Goal: Task Accomplishment & Management: Manage account settings

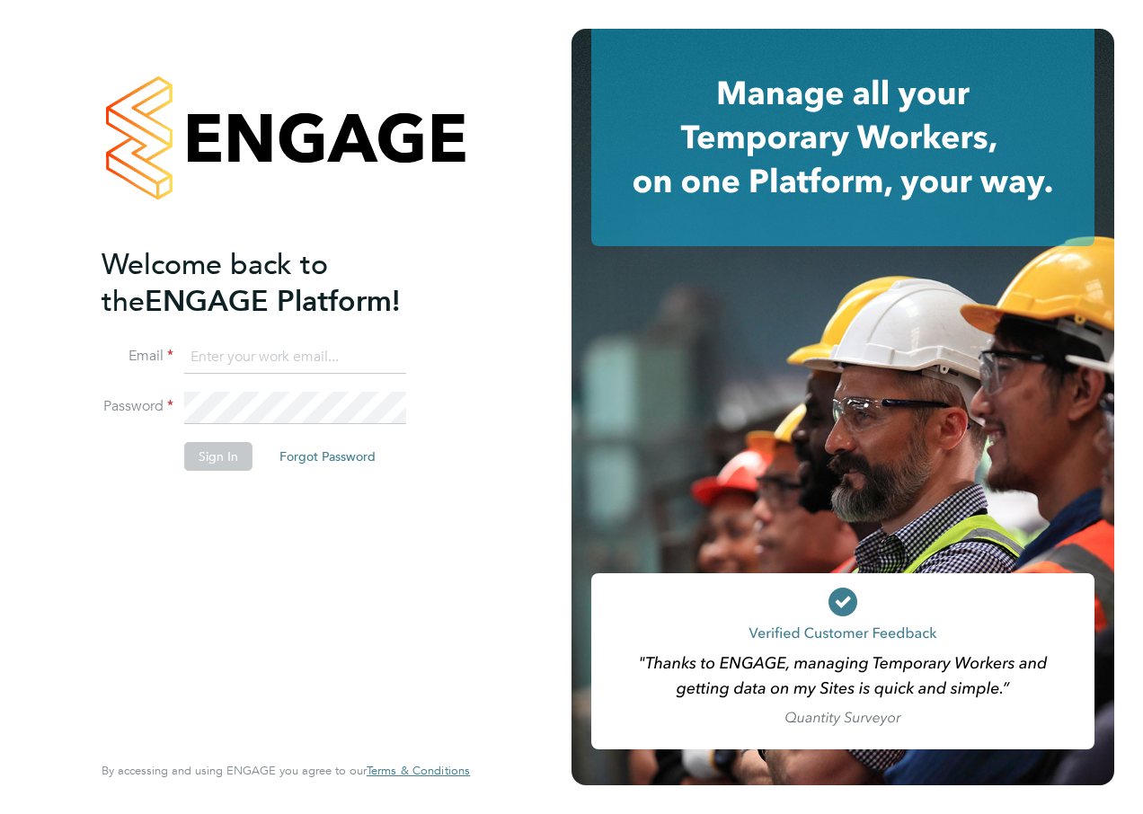
click at [229, 340] on ng-template "Welcome back to the ENGAGE Platform! Email Password Sign In Forgot Password" at bounding box center [277, 367] width 351 height 243
click at [225, 355] on input at bounding box center [295, 358] width 222 height 32
type input "abbey.simmons@hays.com"
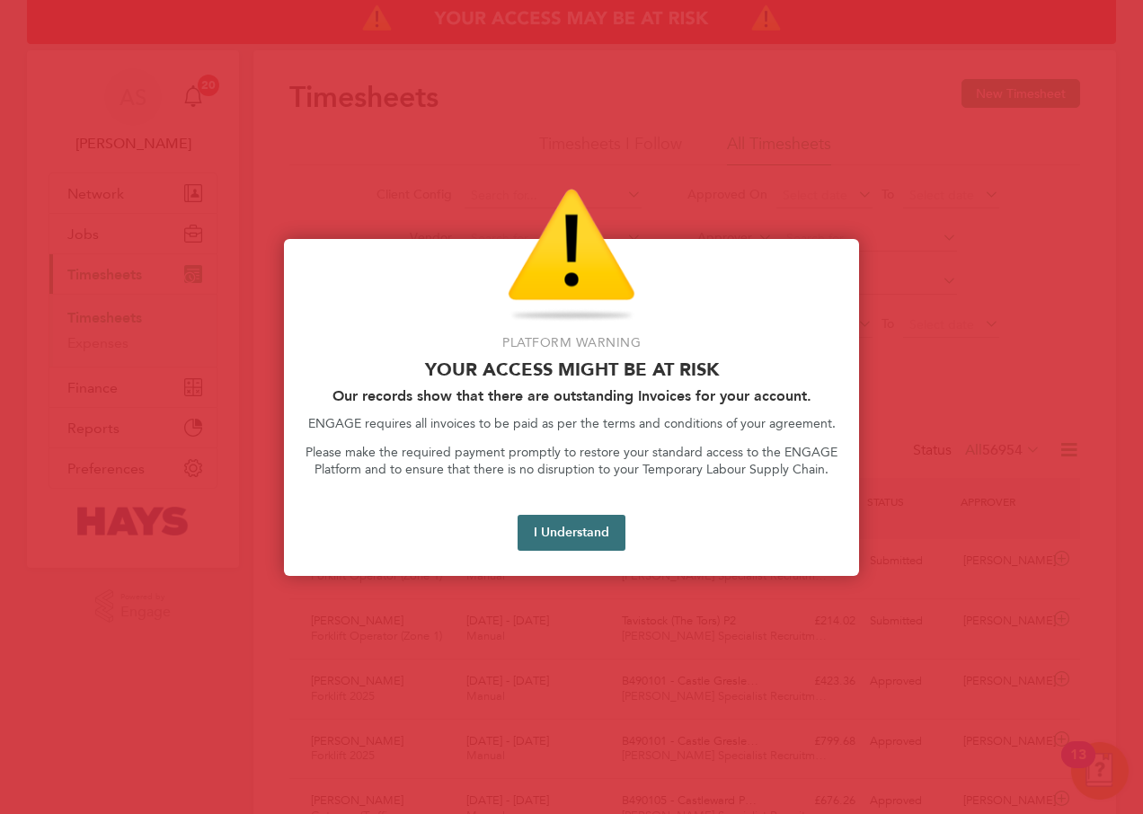
click at [579, 522] on button "I Understand" at bounding box center [572, 533] width 108 height 36
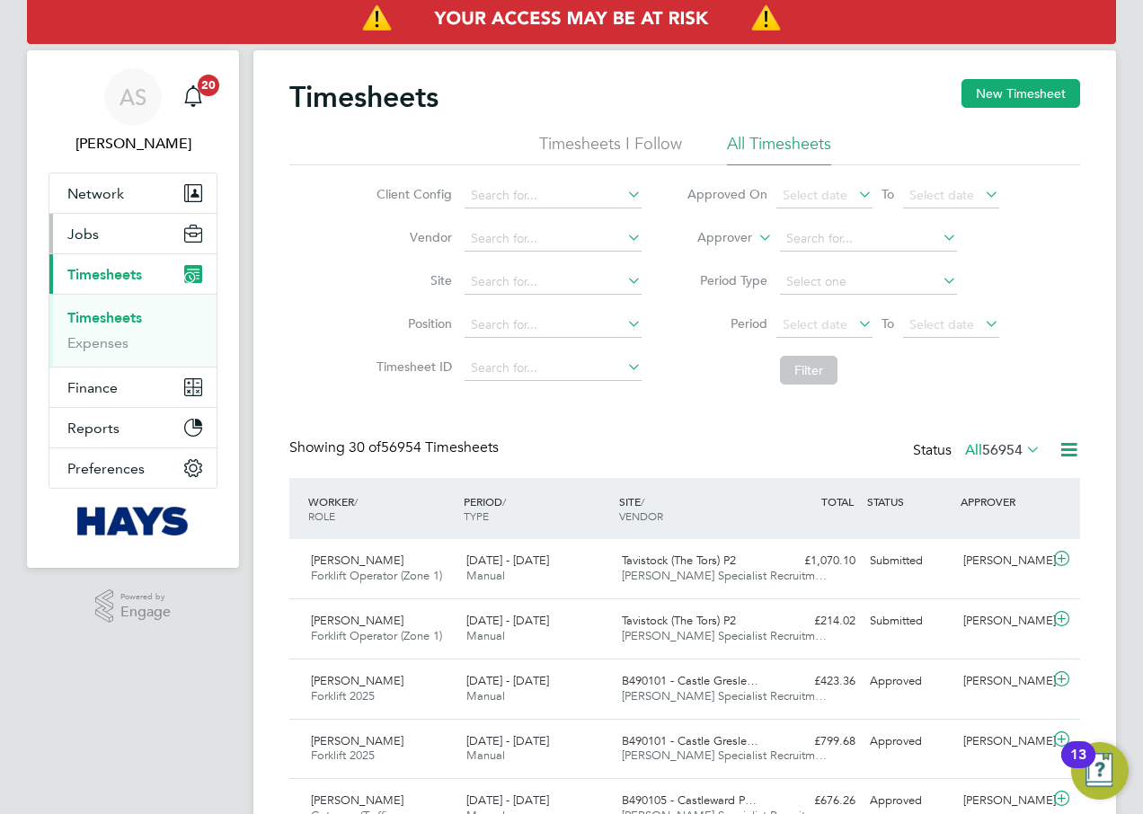
click at [110, 233] on button "Jobs" at bounding box center [132, 234] width 167 height 40
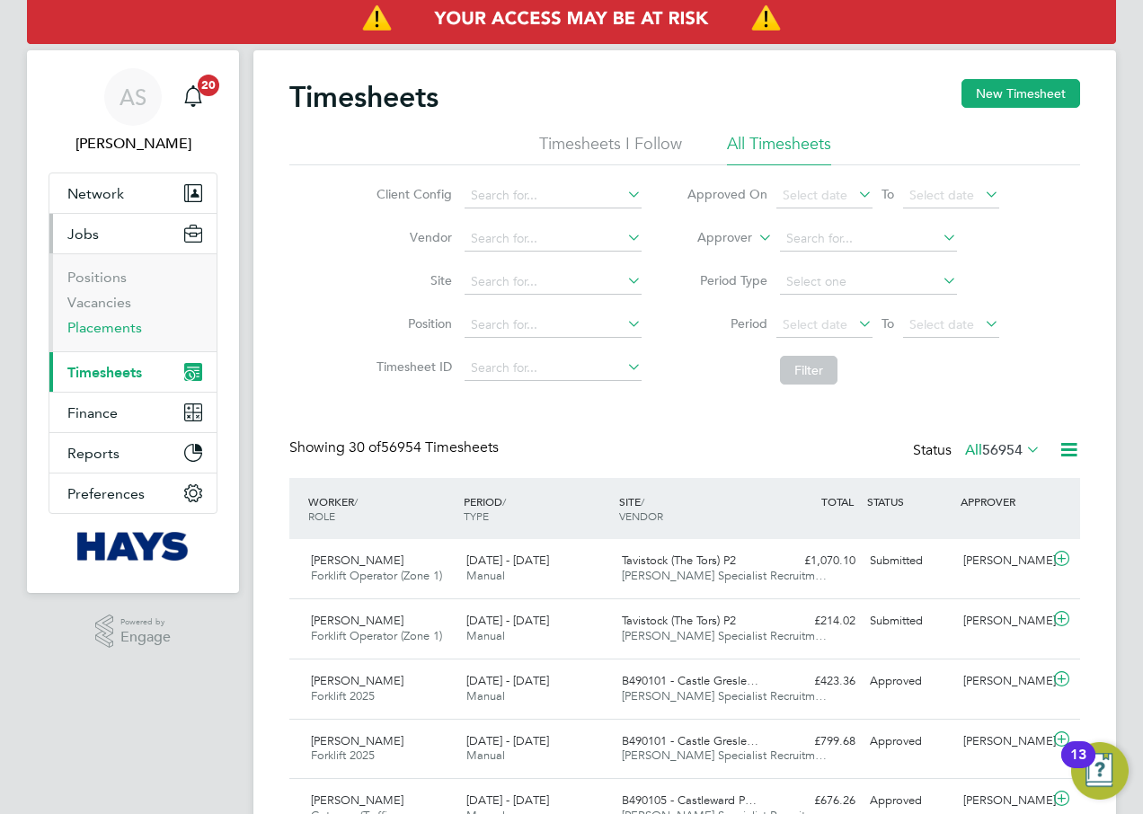
click at [113, 325] on link "Placements" at bounding box center [104, 327] width 75 height 17
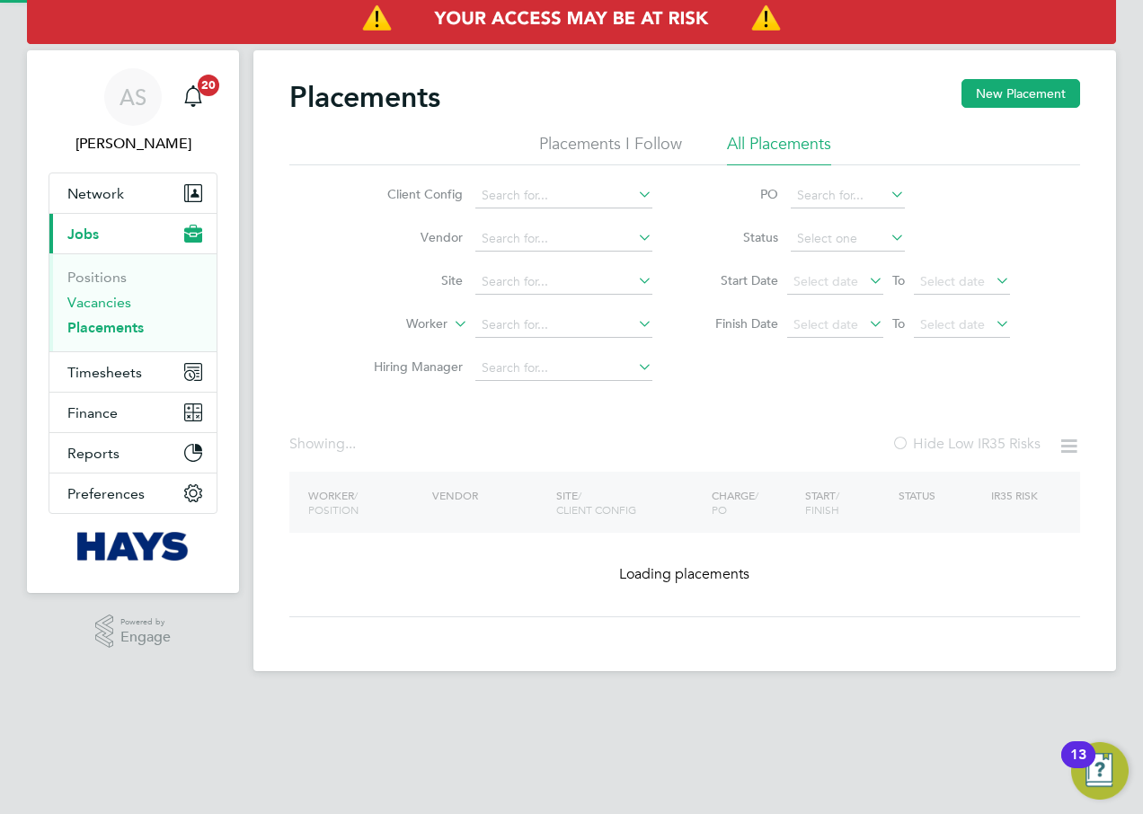
click at [99, 305] on link "Vacancies" at bounding box center [99, 302] width 64 height 17
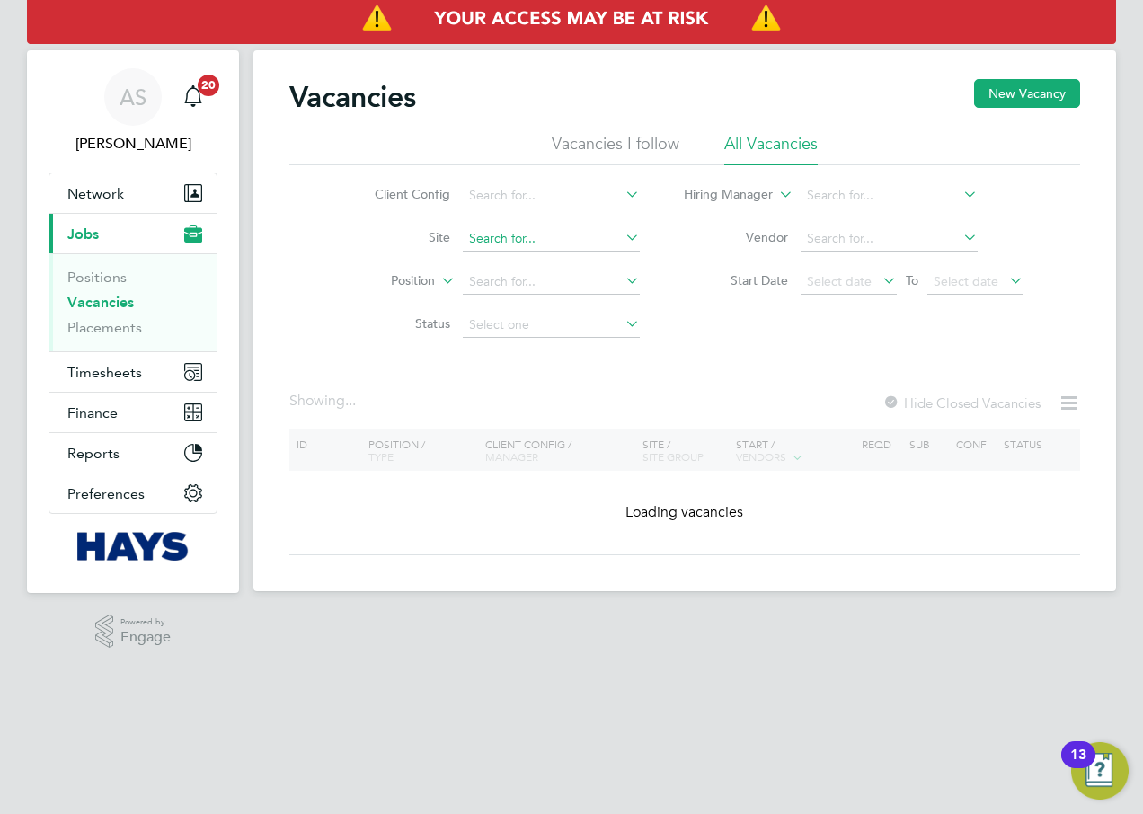
click at [535, 232] on input at bounding box center [551, 239] width 177 height 25
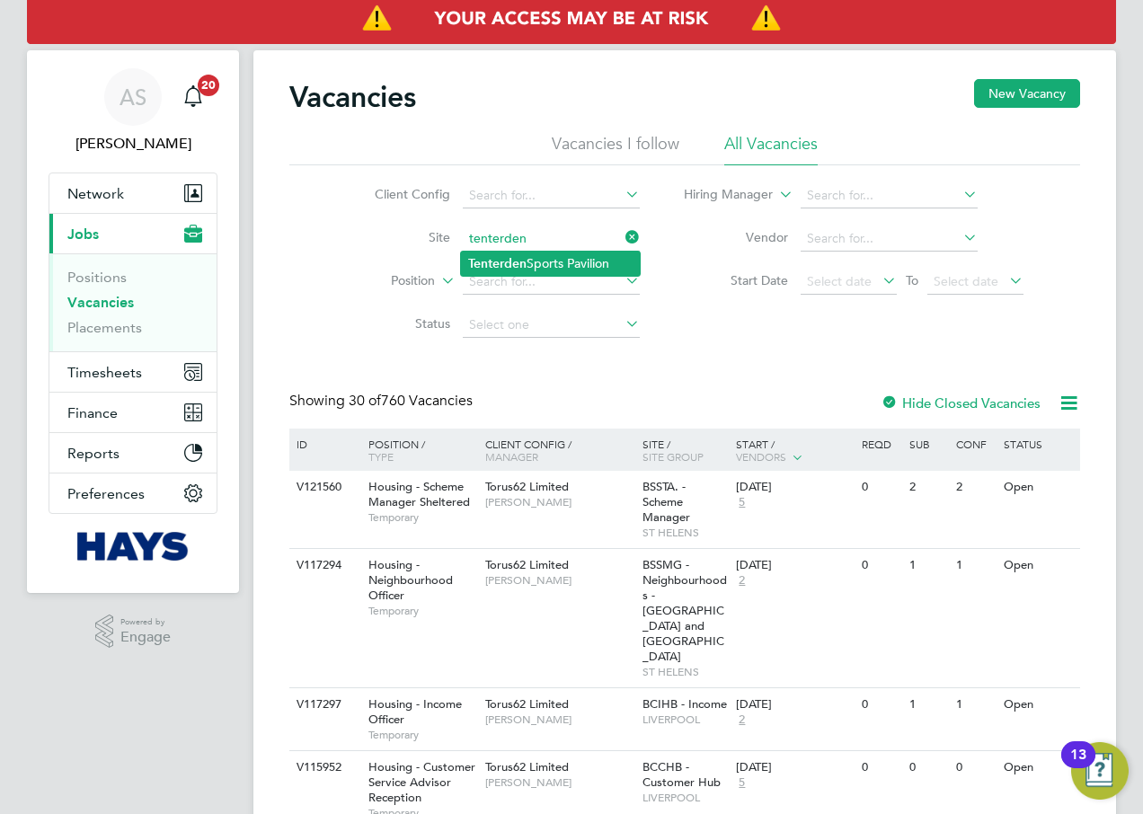
click at [555, 266] on li "Tenterden Sports Pavilion" at bounding box center [550, 264] width 179 height 24
type input "Tenterden Sports Pavilion"
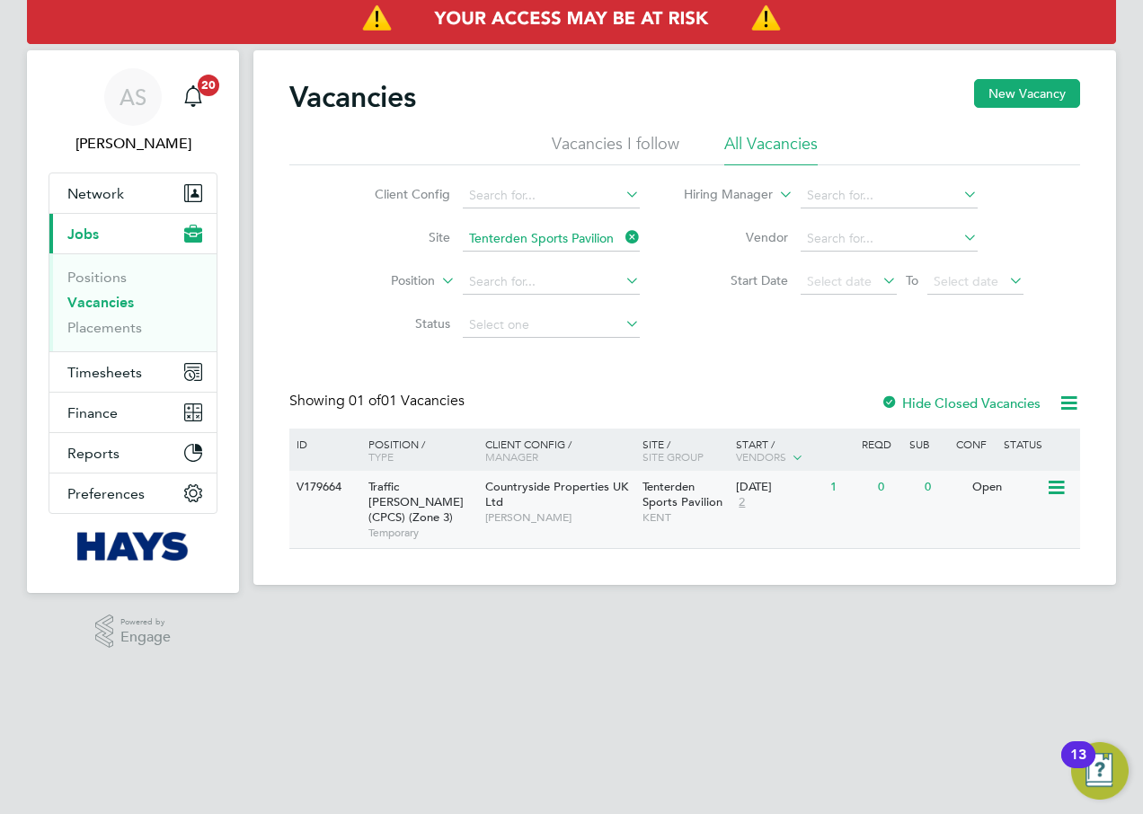
click at [1056, 489] on icon at bounding box center [1055, 488] width 18 height 22
click at [1003, 525] on li "View Details" at bounding box center [1014, 529] width 104 height 25
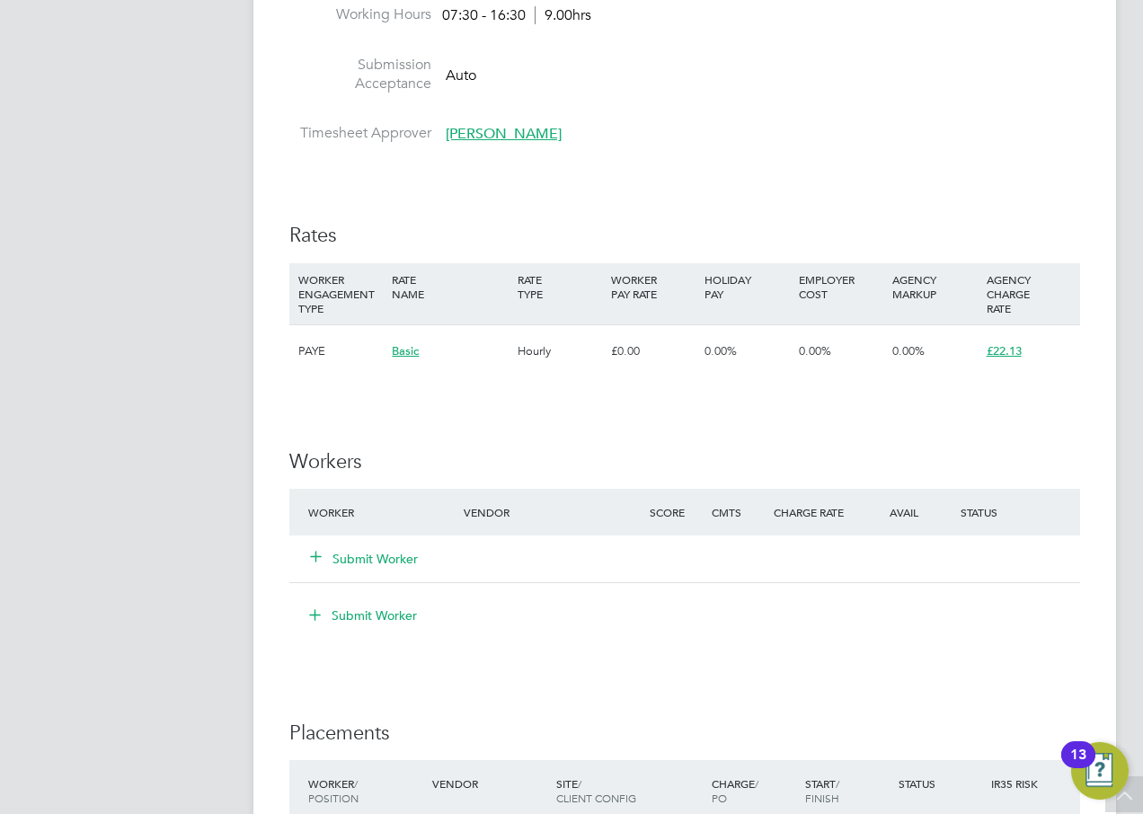
scroll to position [1258, 0]
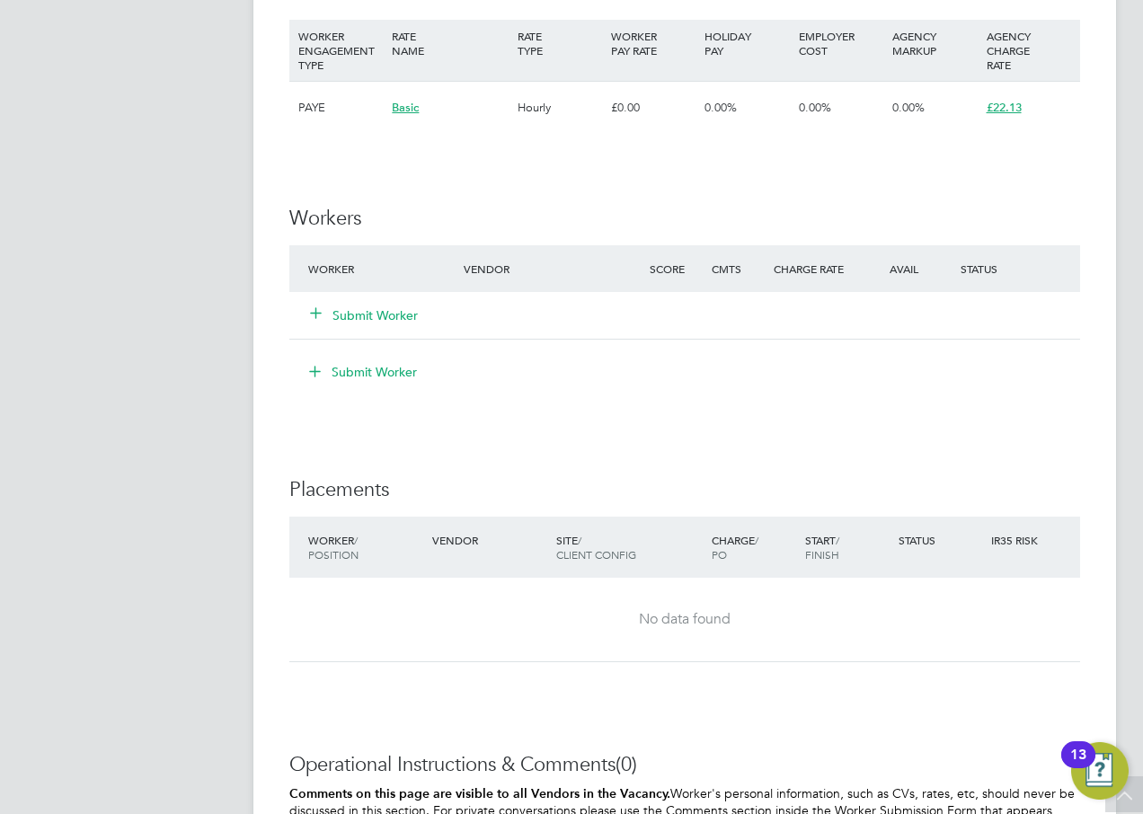
click at [370, 313] on button "Submit Worker" at bounding box center [365, 316] width 108 height 18
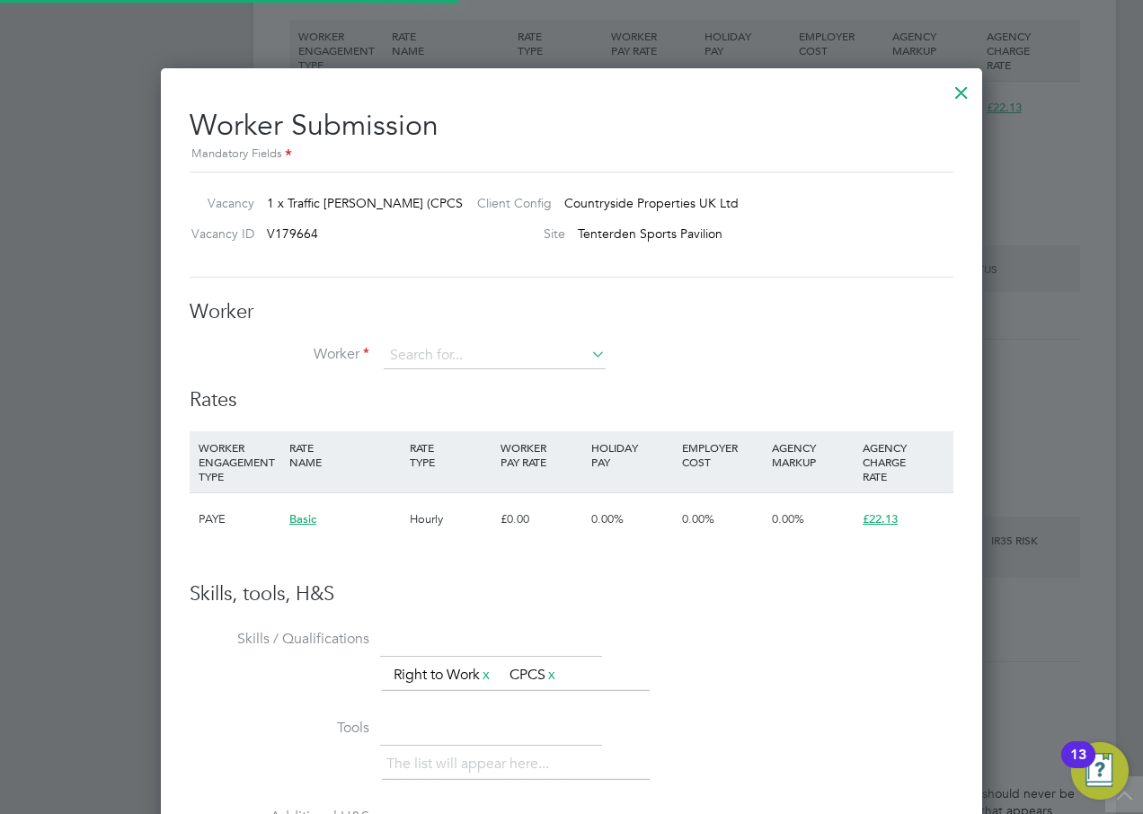
scroll to position [1091, 822]
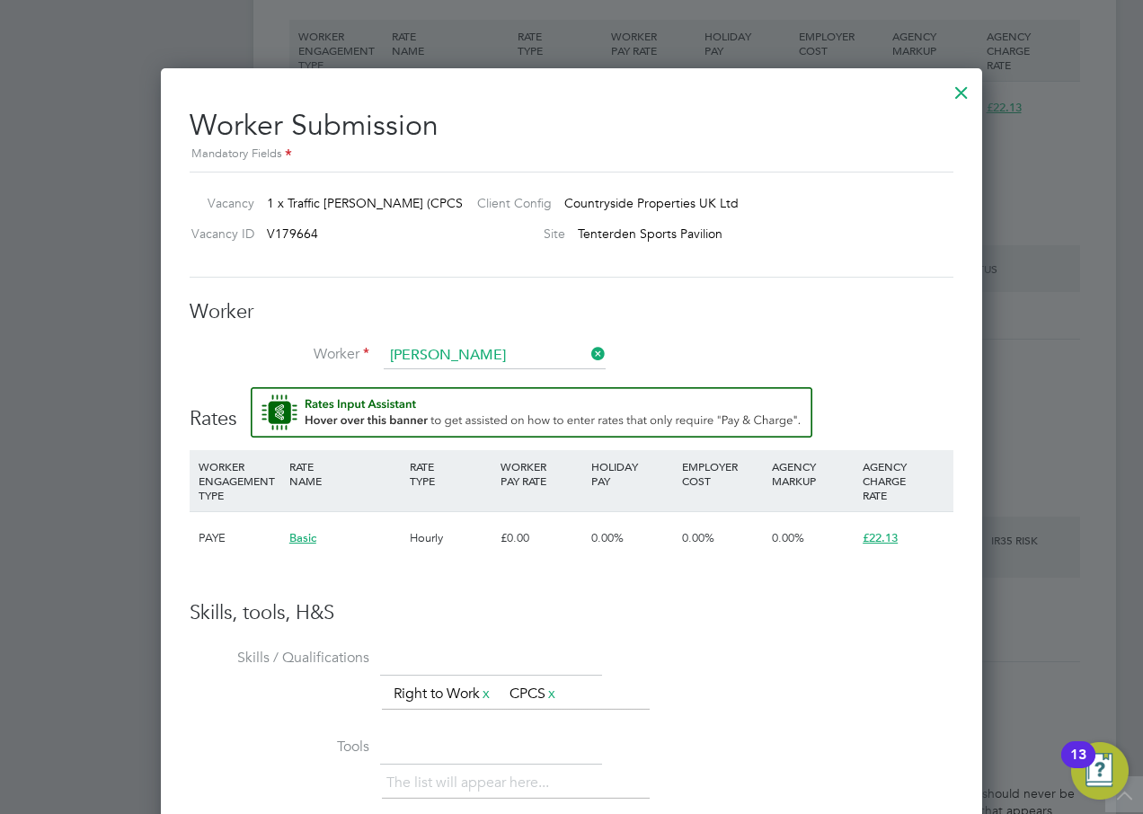
click at [501, 449] on li "Damien Davies (12034692)" at bounding box center [528, 455] width 290 height 24
type input "Damien Davies (12034692)"
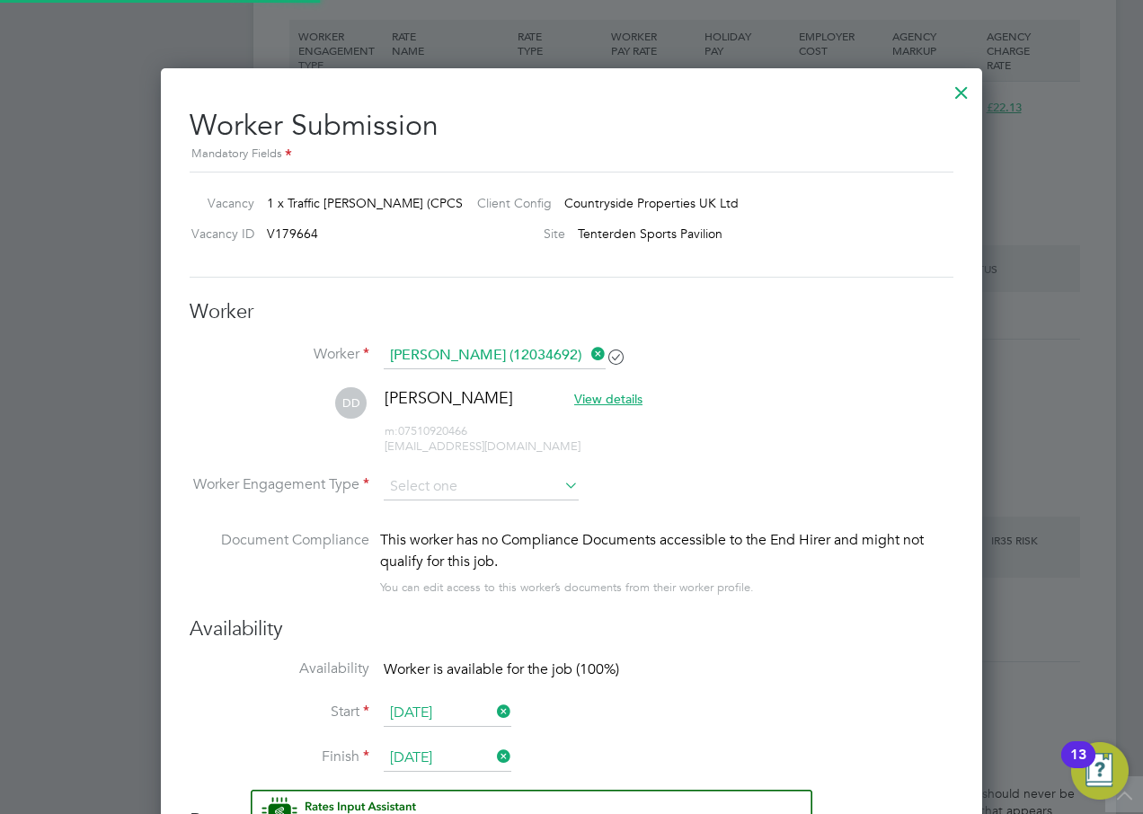
scroll to position [9, 9]
click at [461, 486] on input at bounding box center [481, 487] width 195 height 27
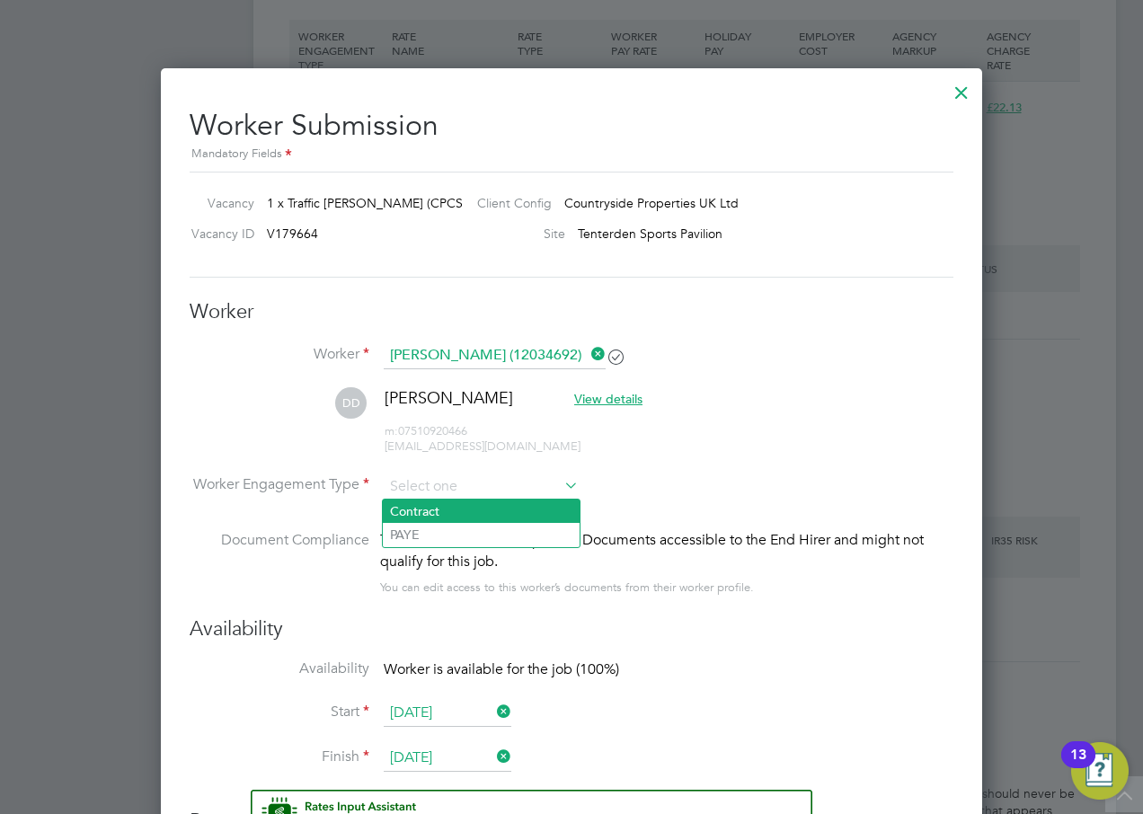
click at [441, 507] on li "Contract" at bounding box center [481, 511] width 197 height 23
type input "Contract"
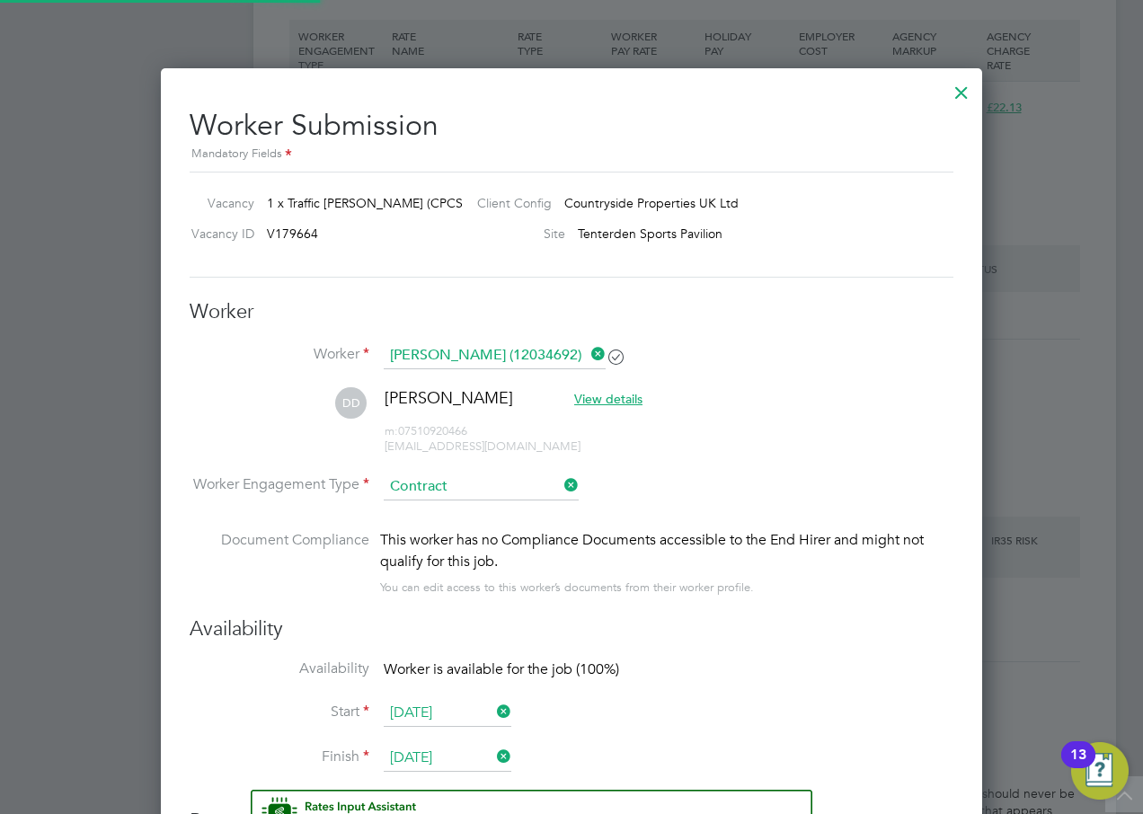
click at [846, 461] on li "DD Damien Davies View details m: 07510920466 embakwe57@gmail.com" at bounding box center [572, 429] width 764 height 85
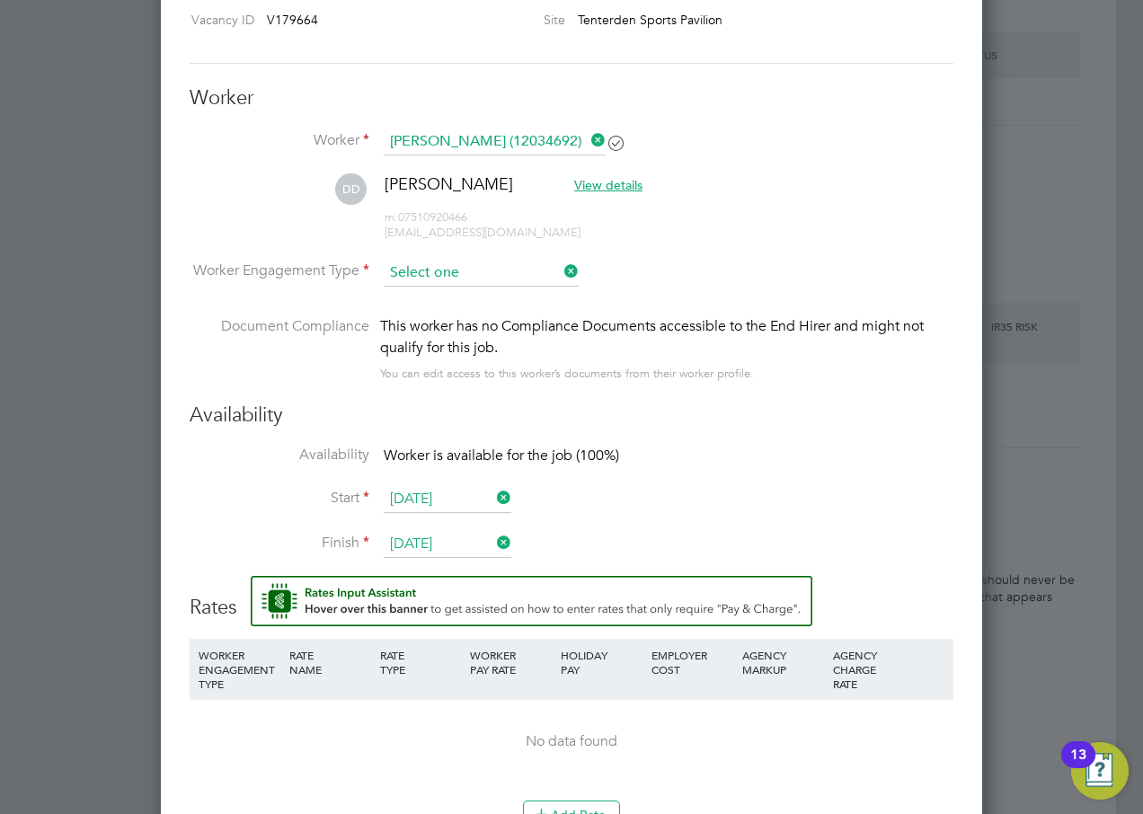
click at [450, 274] on input at bounding box center [481, 273] width 195 height 27
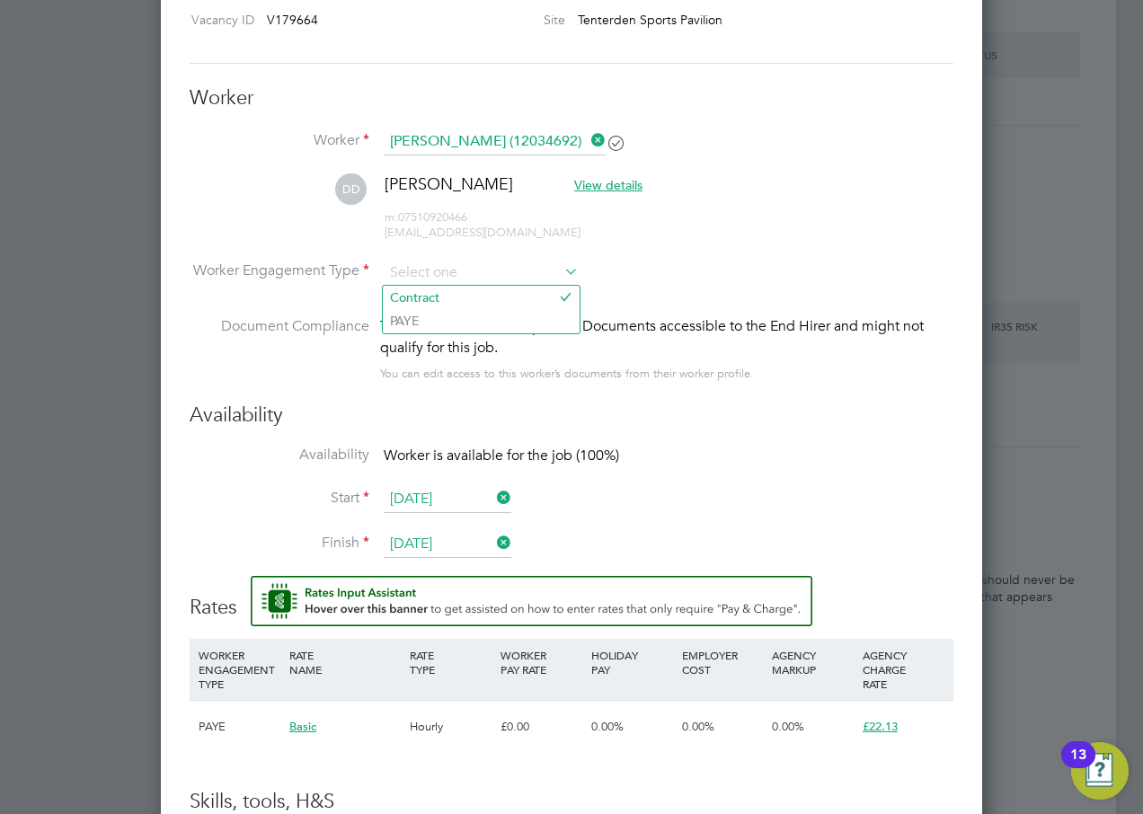
click at [715, 220] on li "DD Damien Davies View details m: 07510920466 embakwe57@gmail.com" at bounding box center [572, 215] width 764 height 85
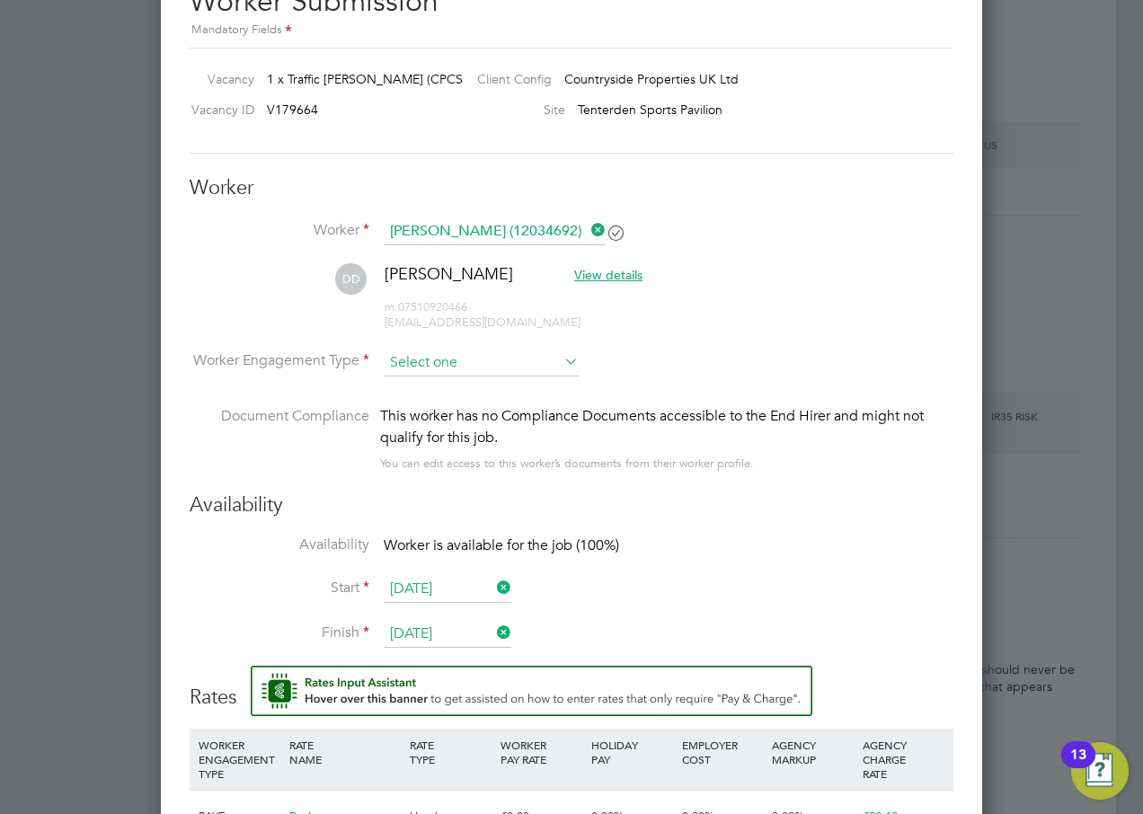
click at [437, 355] on input at bounding box center [481, 363] width 195 height 27
click at [405, 408] on li "PAYE" at bounding box center [481, 410] width 197 height 23
type input "PAYE"
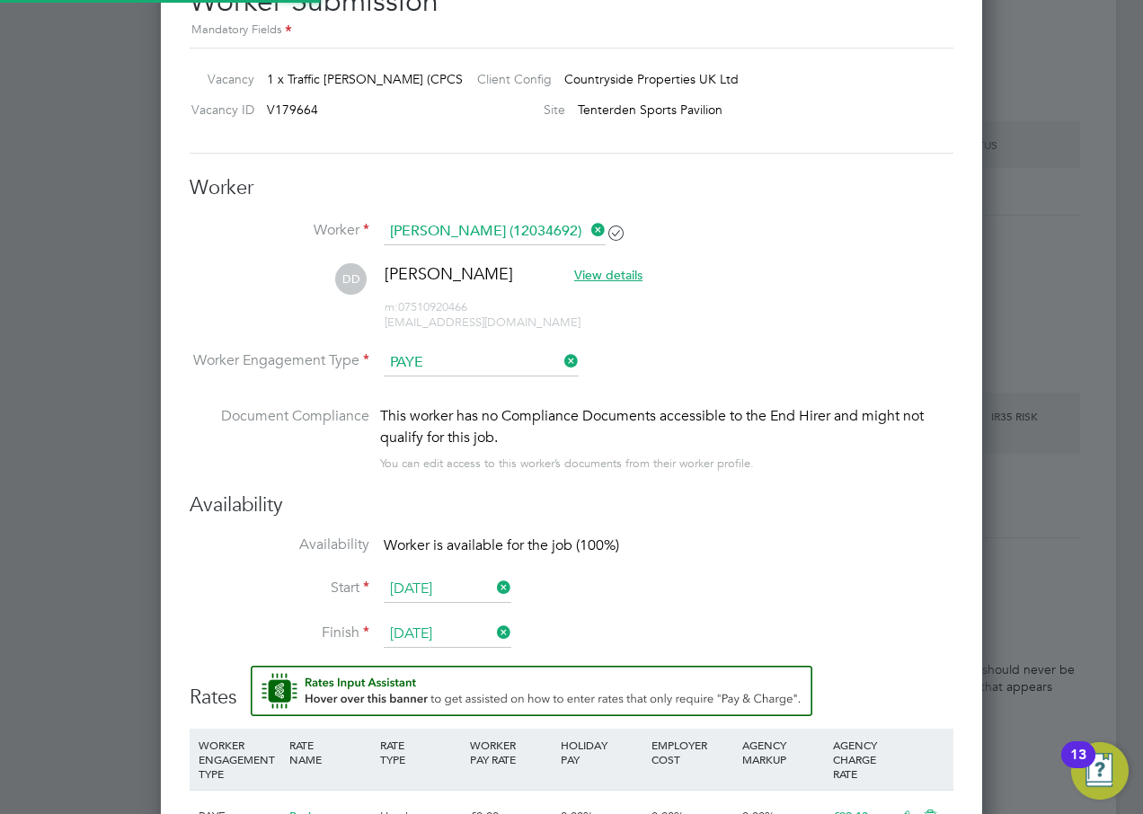
click at [758, 372] on li "Worker Engagement Type PAYE" at bounding box center [572, 378] width 764 height 56
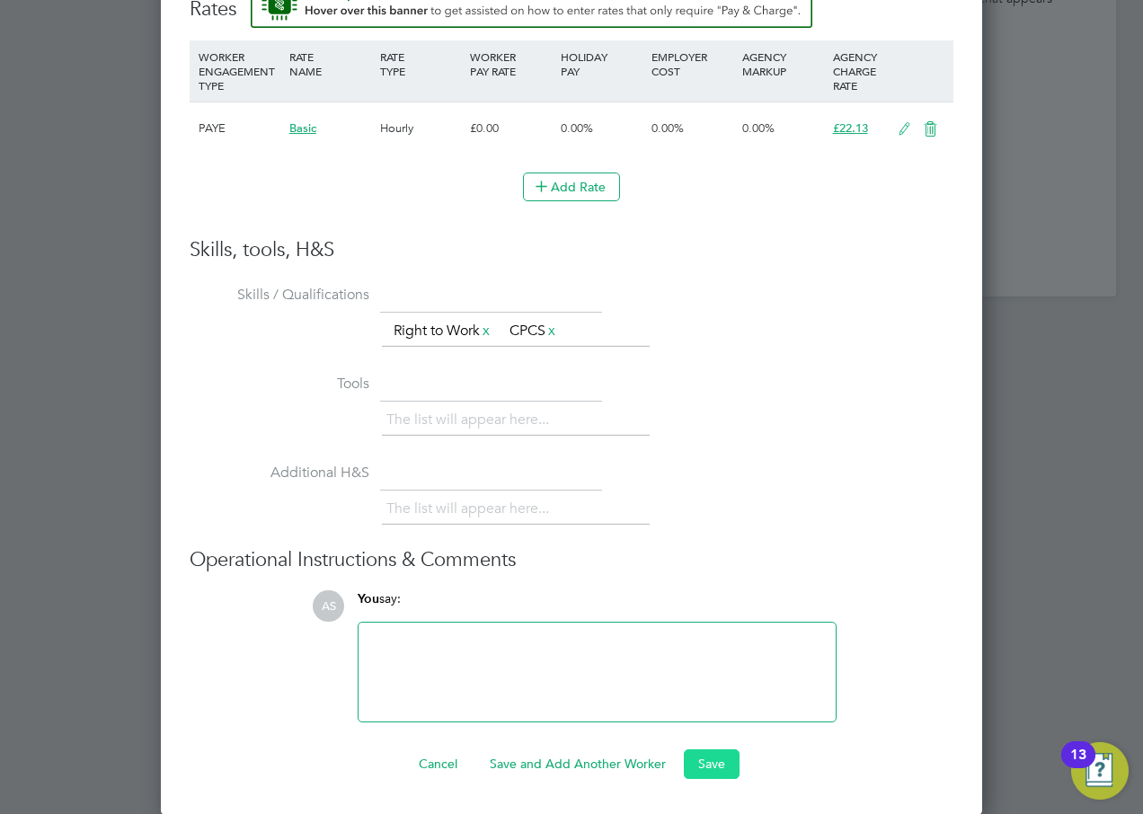
click at [706, 761] on button "Save" at bounding box center [712, 764] width 56 height 29
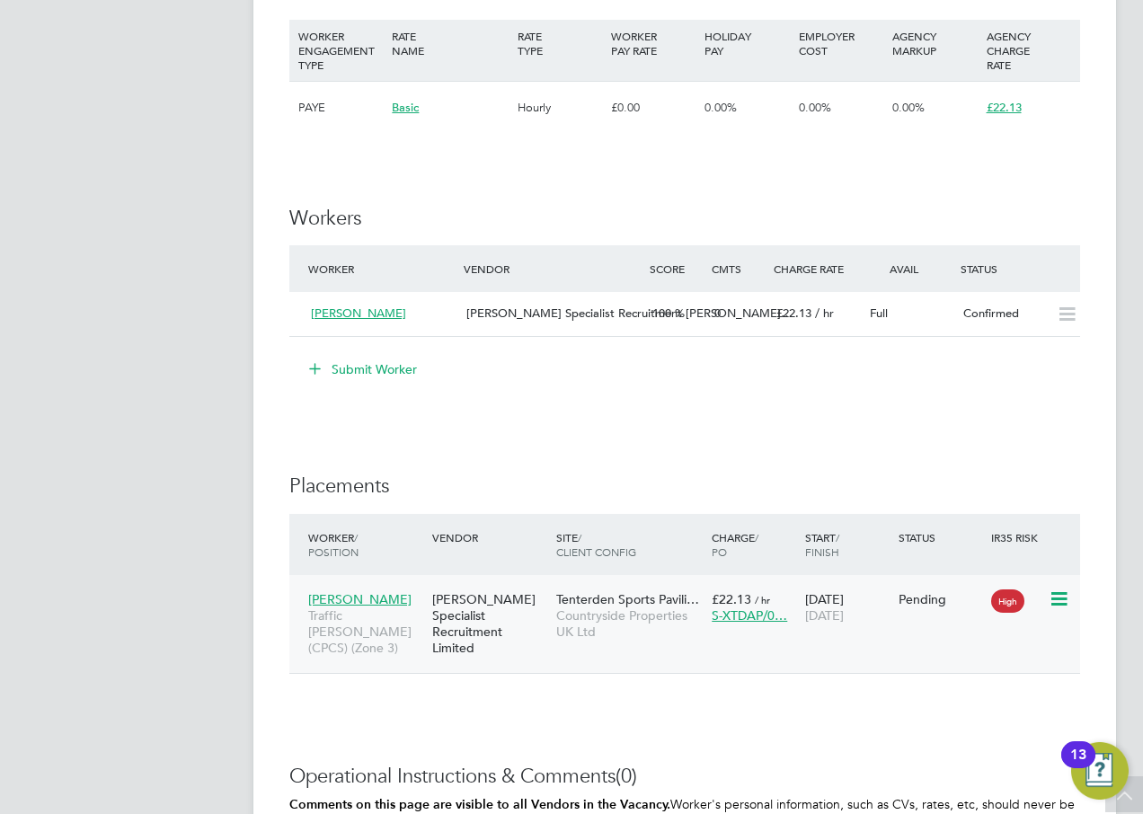
click at [1062, 599] on icon at bounding box center [1058, 600] width 18 height 22
click at [963, 709] on li "Start" at bounding box center [1004, 710] width 128 height 25
type input "Michael Black"
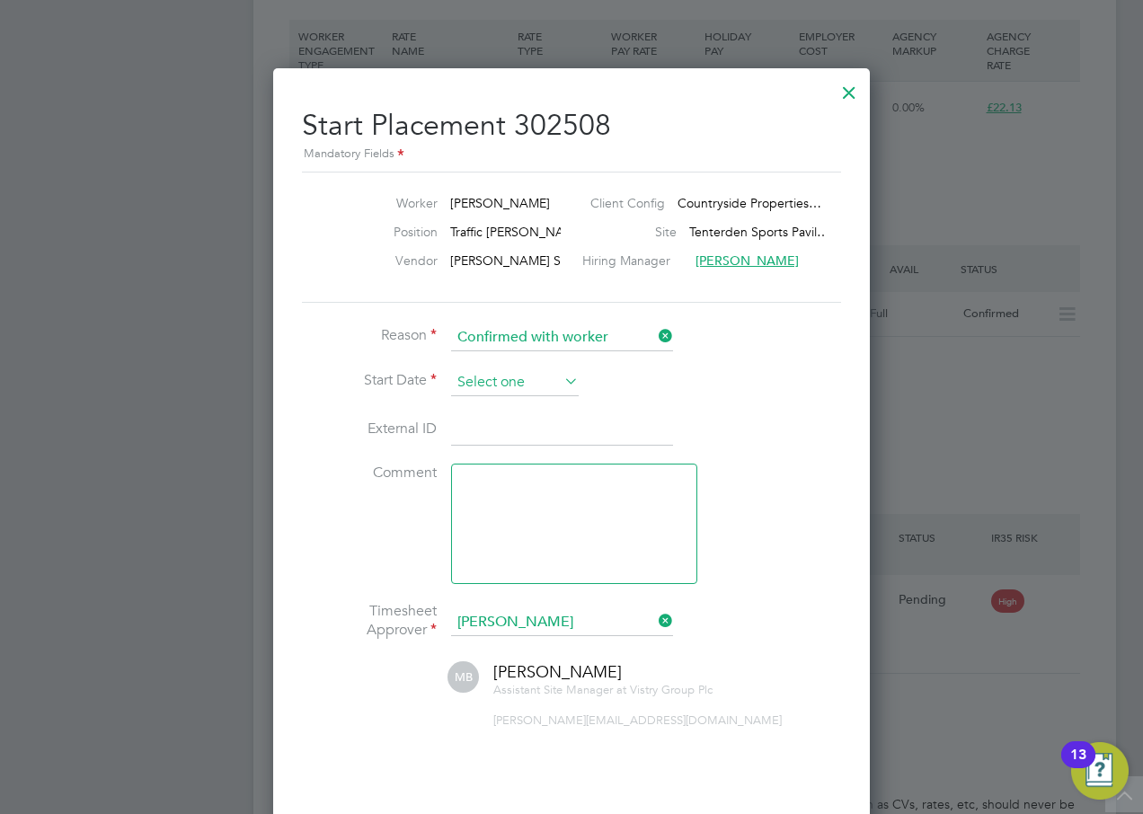
click at [511, 391] on input at bounding box center [515, 382] width 128 height 27
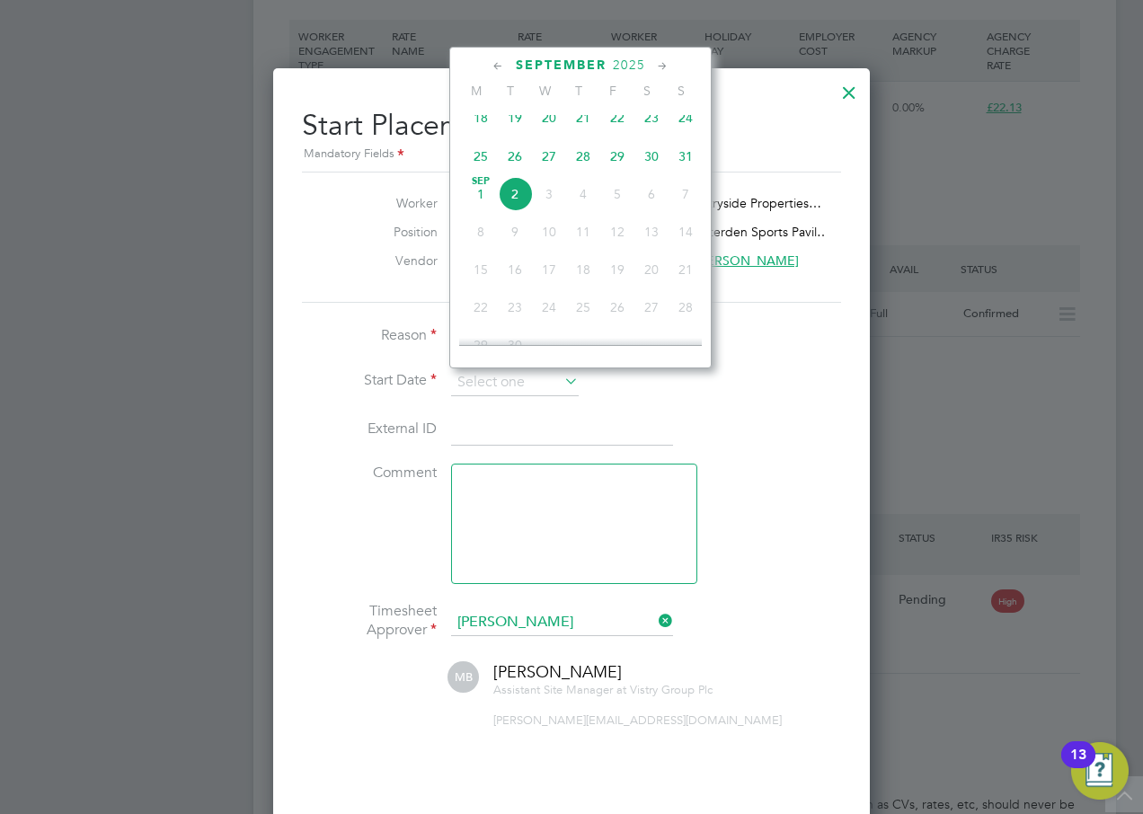
click at [582, 128] on span "21" at bounding box center [583, 118] width 34 height 34
type input "[DATE]"
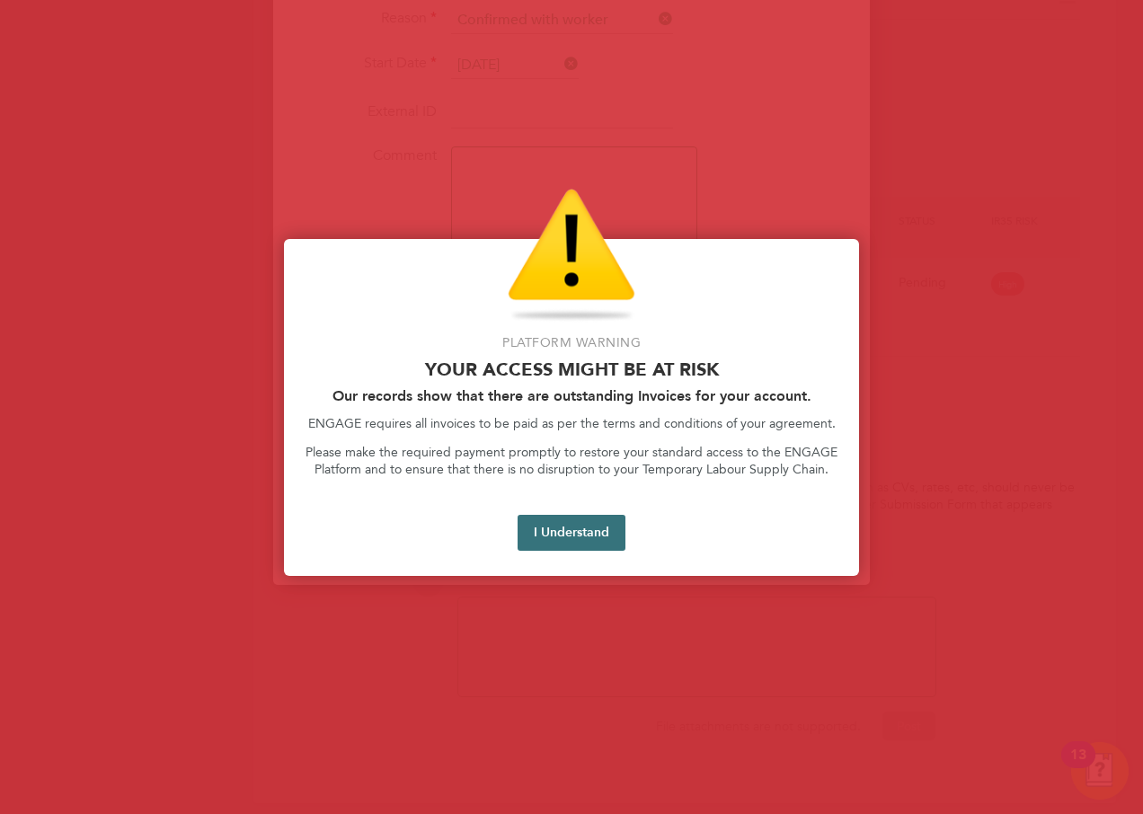
click at [544, 532] on button "I Understand" at bounding box center [572, 533] width 108 height 36
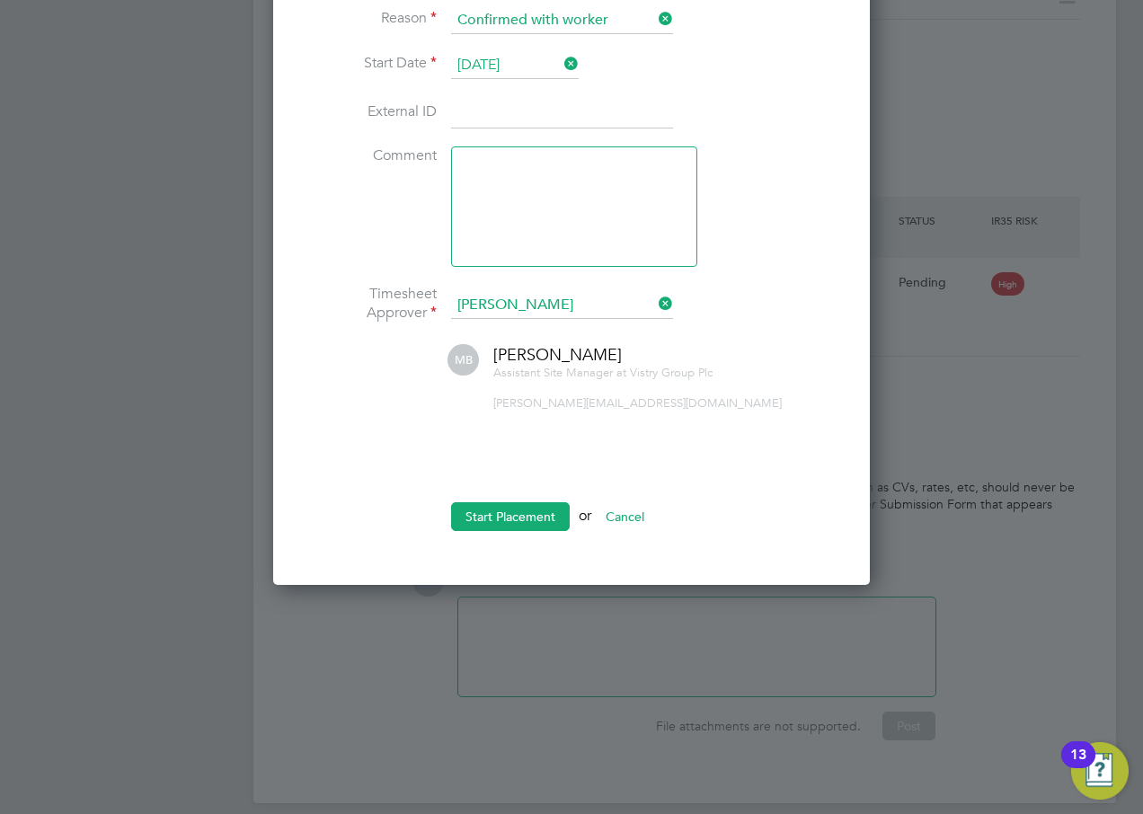
click at [655, 302] on icon at bounding box center [655, 303] width 0 height 25
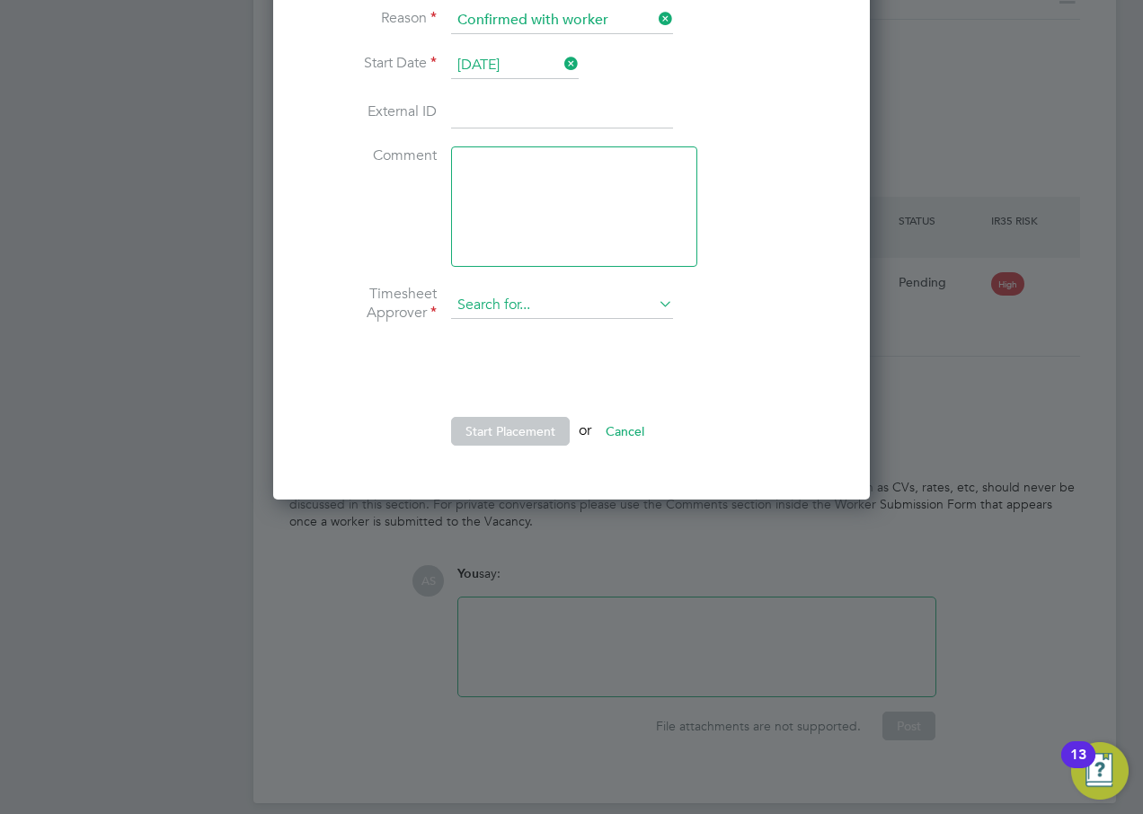
click at [489, 311] on input at bounding box center [562, 305] width 222 height 27
click at [565, 327] on b "Sen" at bounding box center [576, 331] width 22 height 15
type input "Paul Sen"
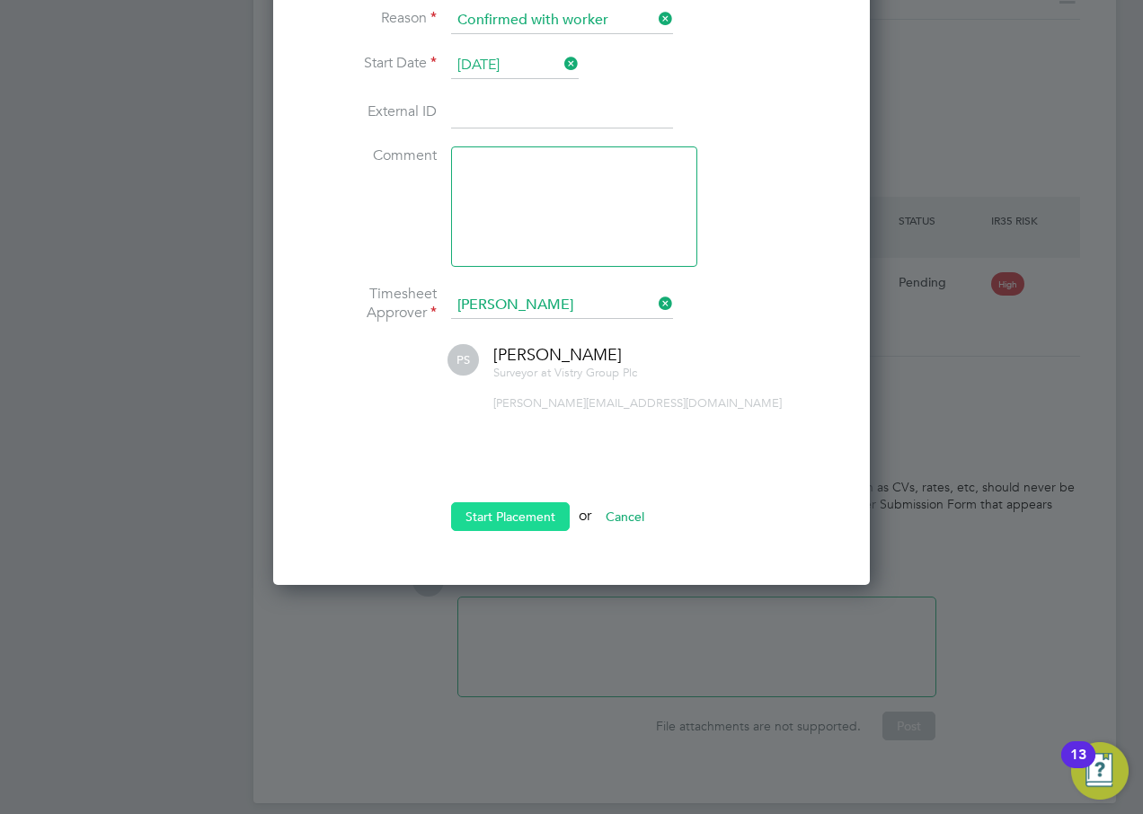
click at [506, 512] on button "Start Placement" at bounding box center [510, 516] width 119 height 29
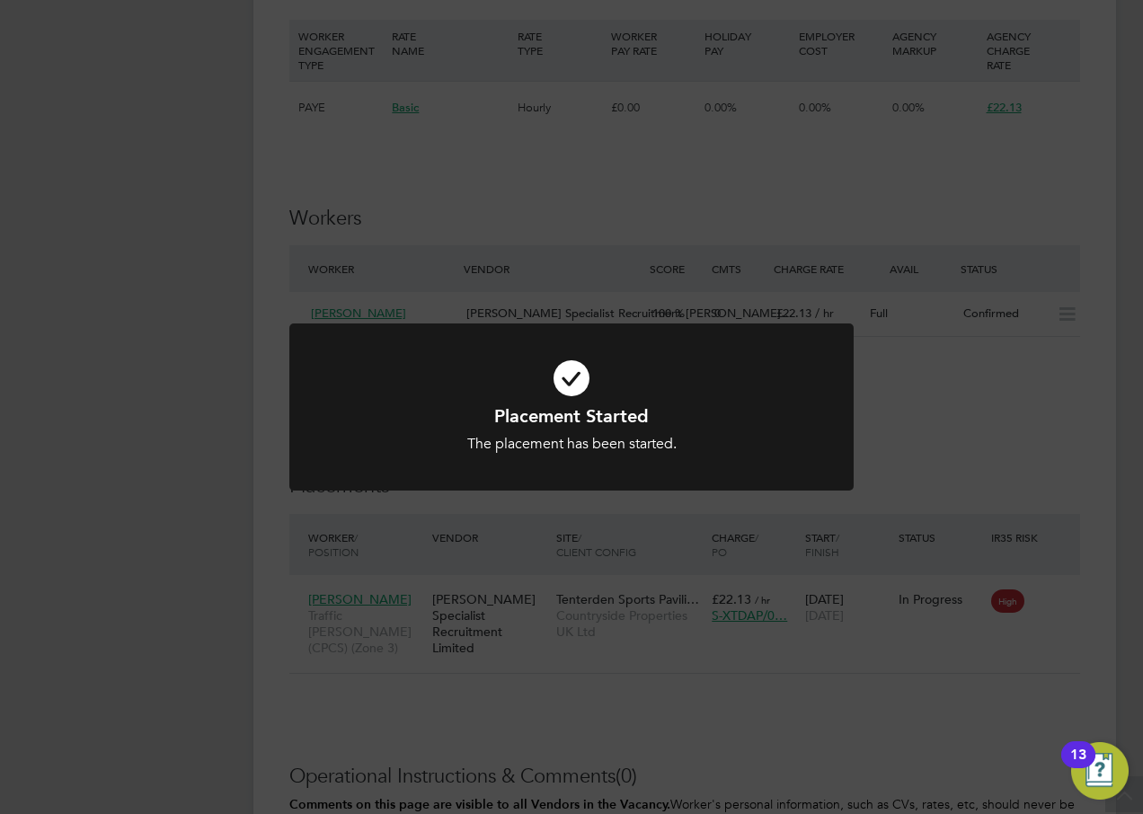
click at [434, 233] on div "Placement Started The placement has been started. Cancel Okay" at bounding box center [571, 407] width 1143 height 814
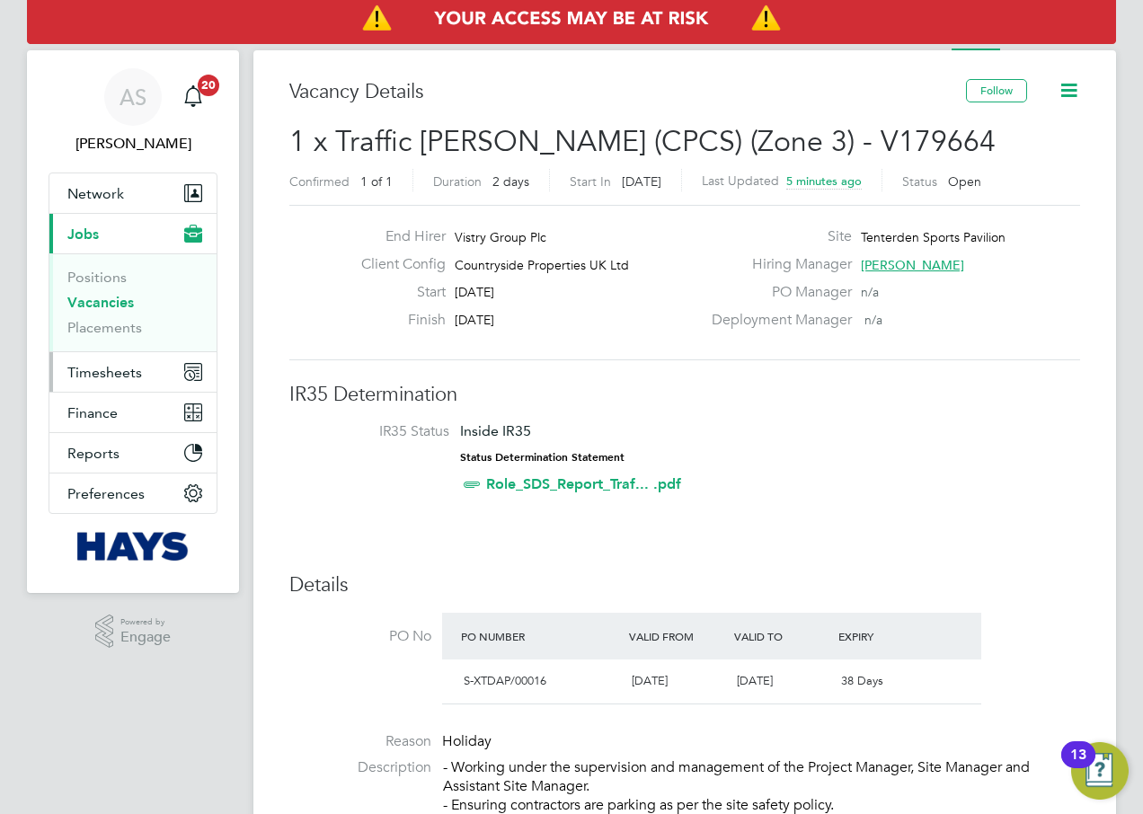
click at [111, 373] on span "Timesheets" at bounding box center [104, 372] width 75 height 17
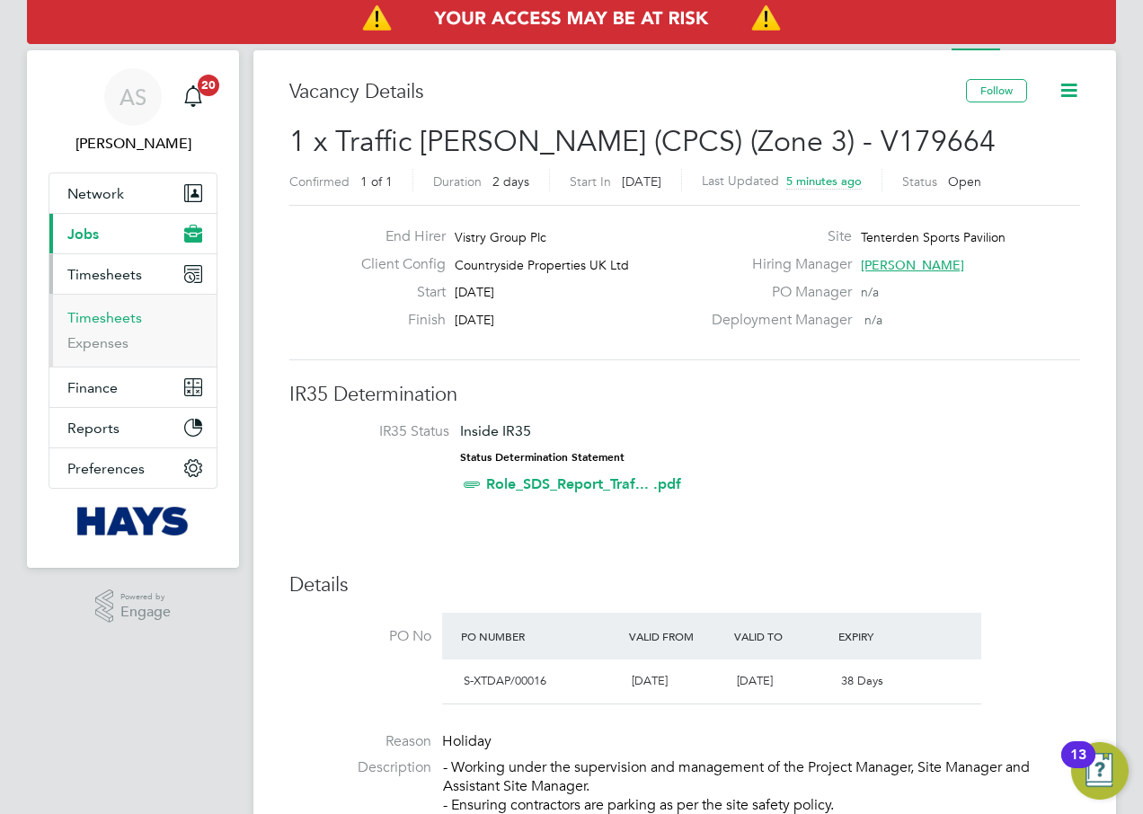
click at [124, 317] on link "Timesheets" at bounding box center [104, 317] width 75 height 17
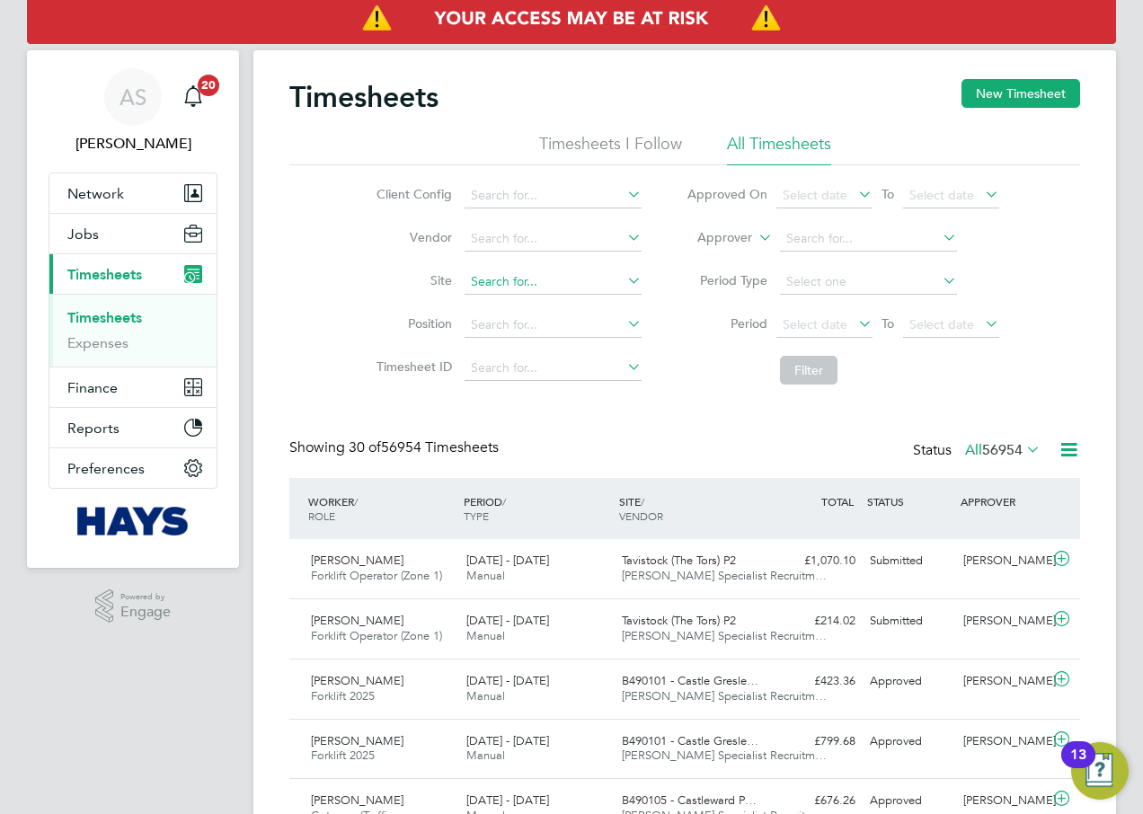
click at [548, 285] on input at bounding box center [553, 282] width 177 height 25
click at [538, 302] on li "Tenter den Sports Pavilion" at bounding box center [552, 306] width 179 height 24
type input "Tenterden Sports Pavilion"
click at [1022, 94] on button "New Timesheet" at bounding box center [1021, 93] width 119 height 29
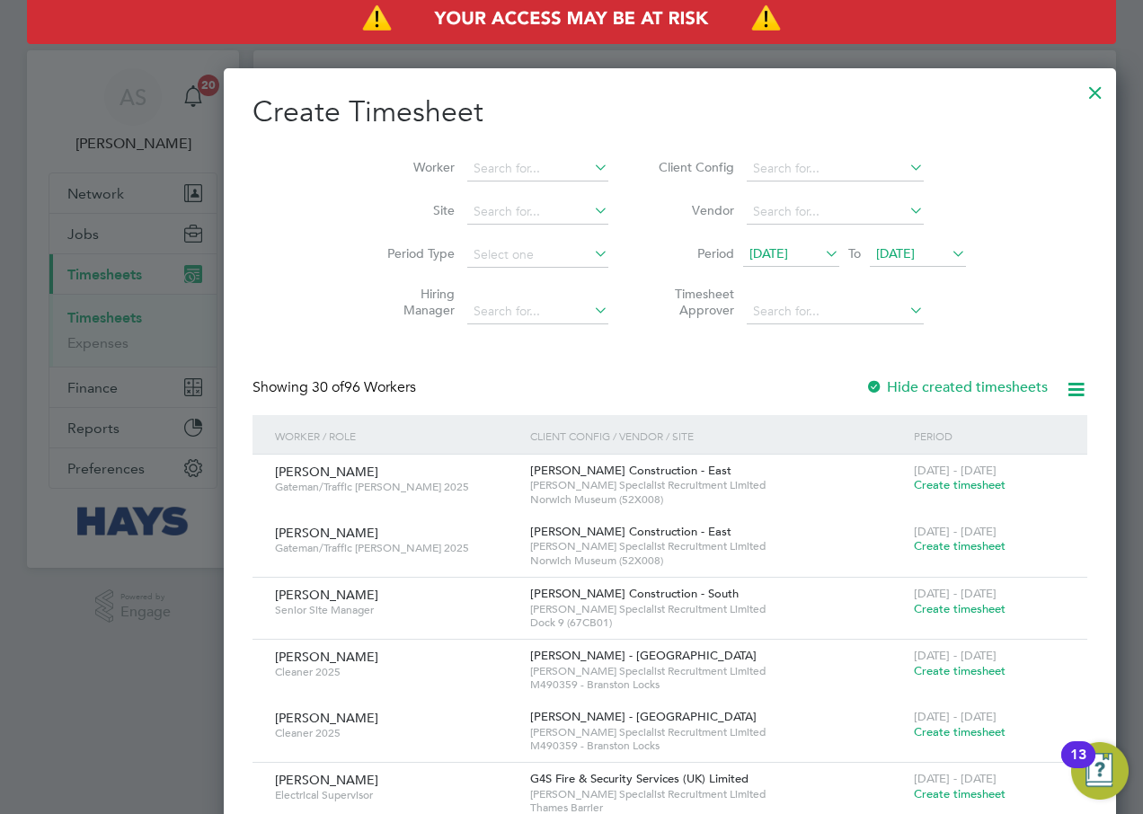
click at [750, 256] on span "19 Aug 2025" at bounding box center [769, 253] width 39 height 16
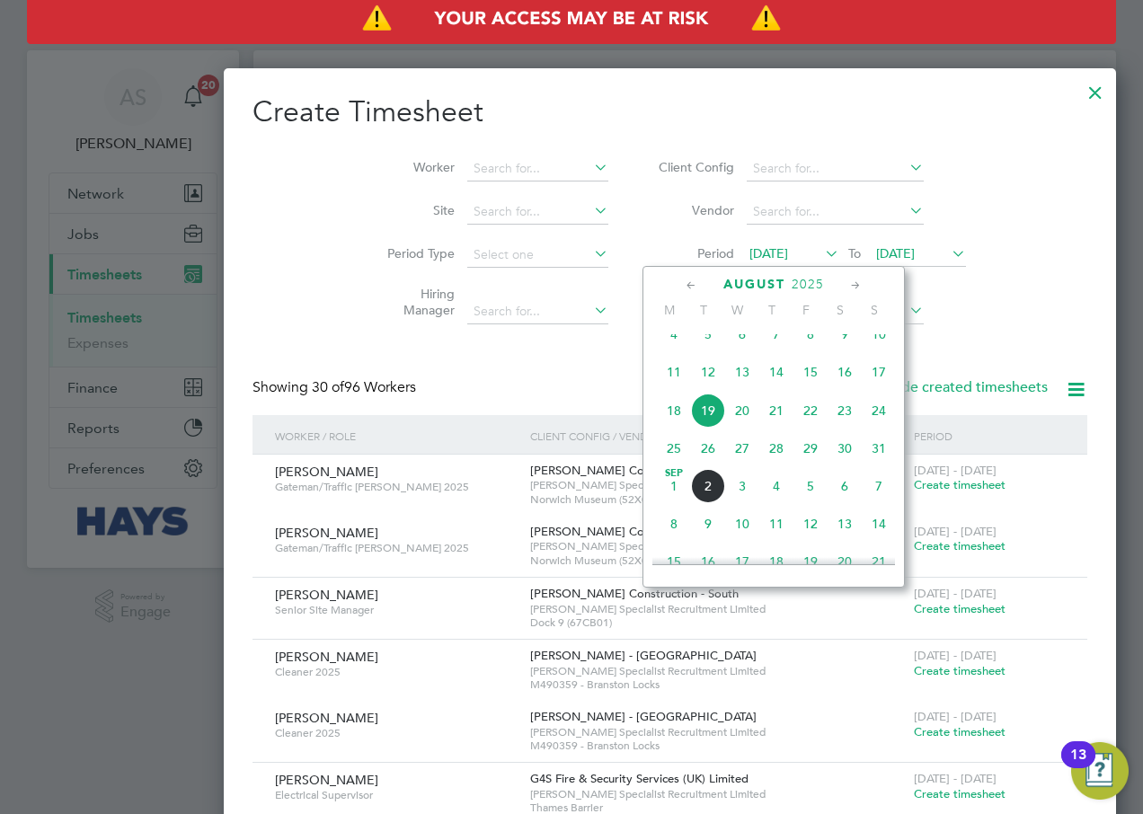
click at [673, 422] on span "18" at bounding box center [674, 411] width 34 height 34
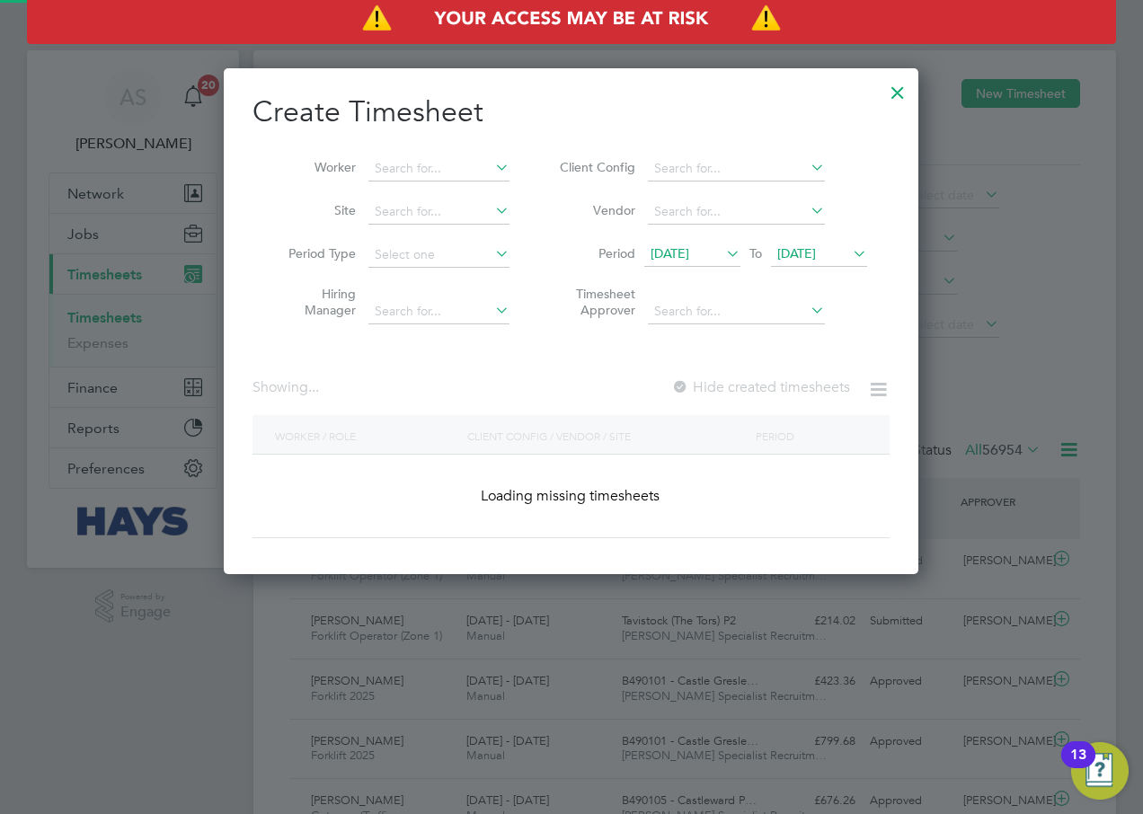
click at [792, 245] on span "26 Aug 2025" at bounding box center [797, 253] width 39 height 16
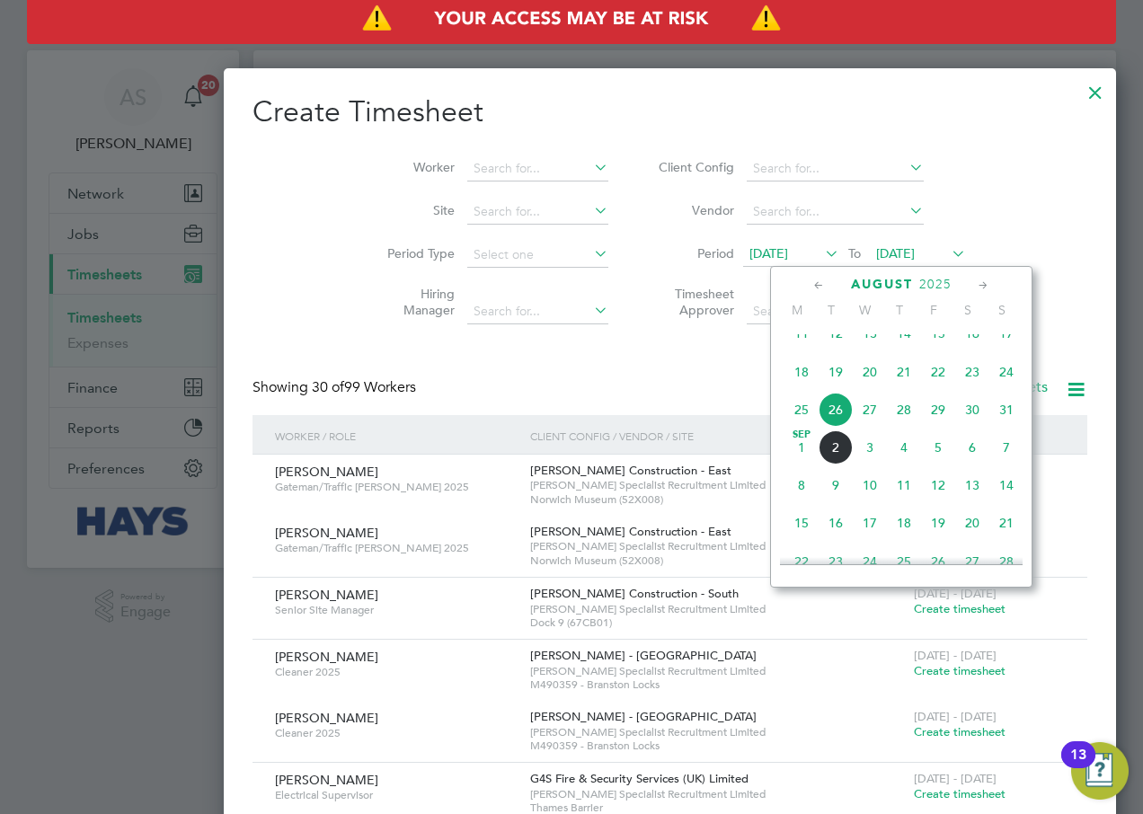
click at [1008, 387] on span "24" at bounding box center [1007, 372] width 34 height 34
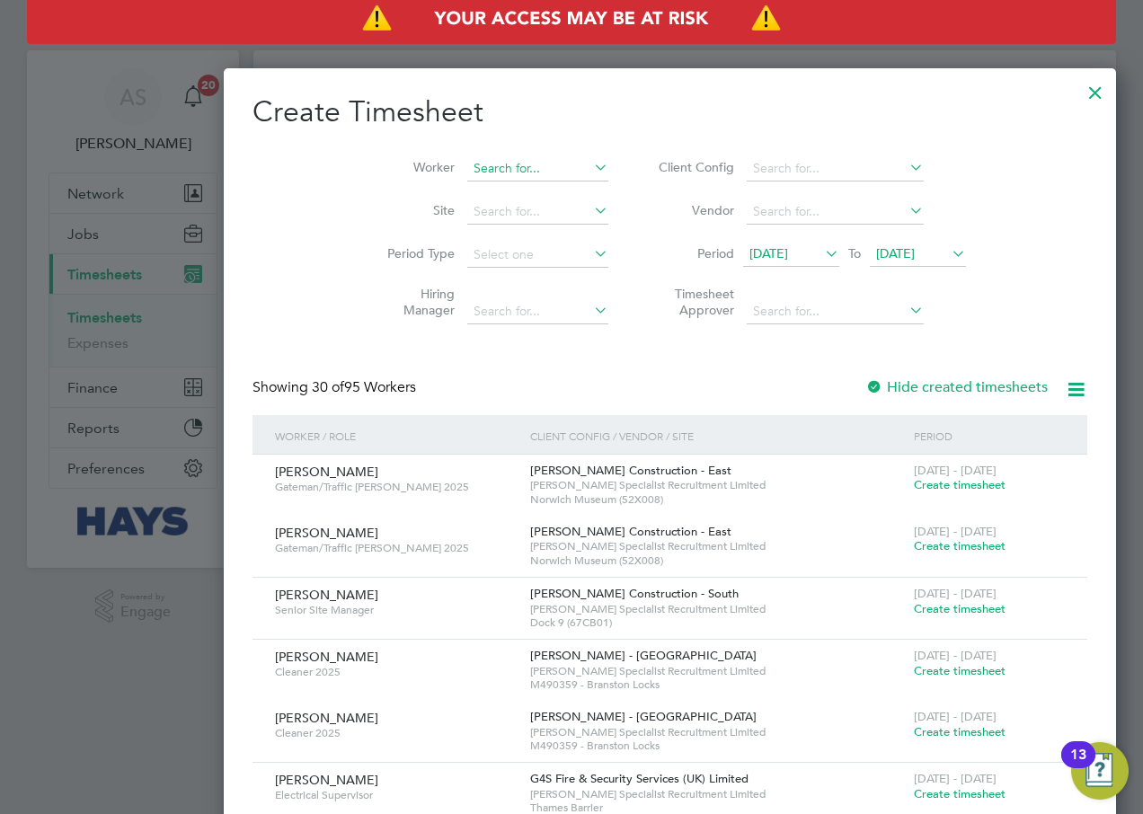
click at [467, 175] on input at bounding box center [537, 168] width 141 height 25
click at [426, 258] on li "Damien Davies" at bounding box center [479, 266] width 222 height 24
type input "Damien Davies"
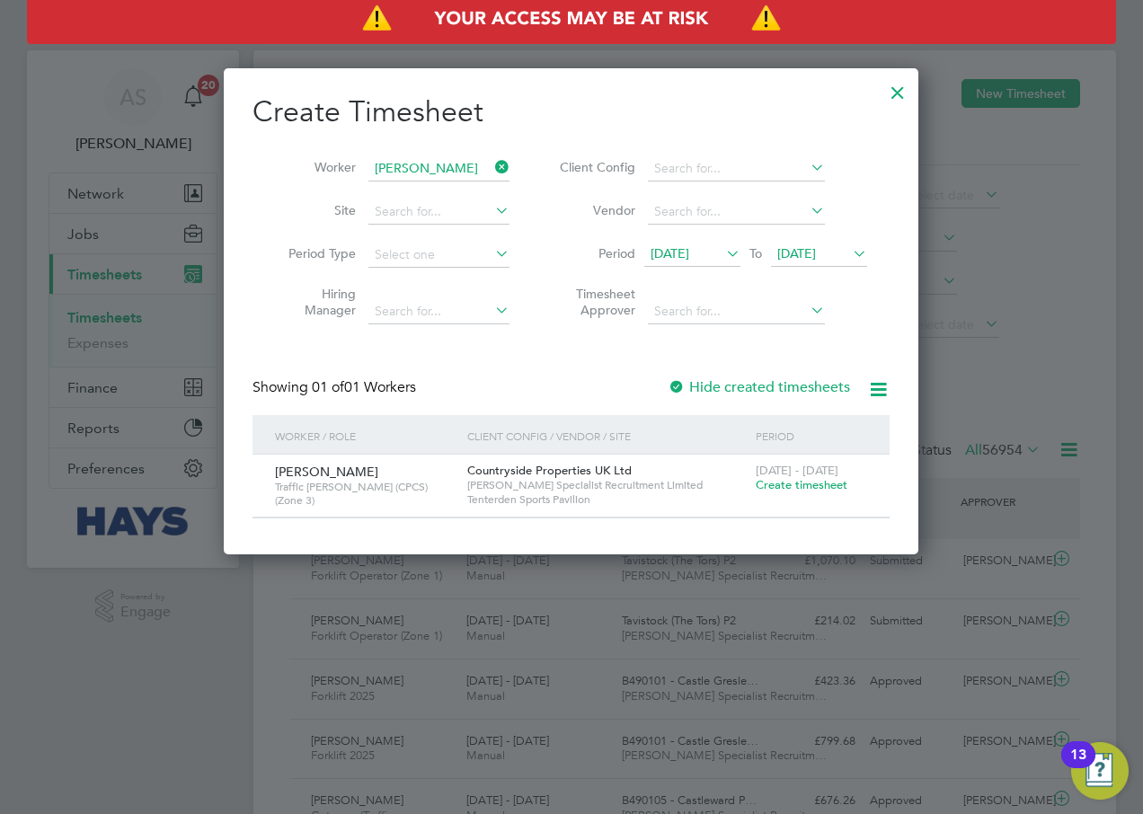
click at [791, 484] on span "Create timesheet" at bounding box center [802, 484] width 92 height 15
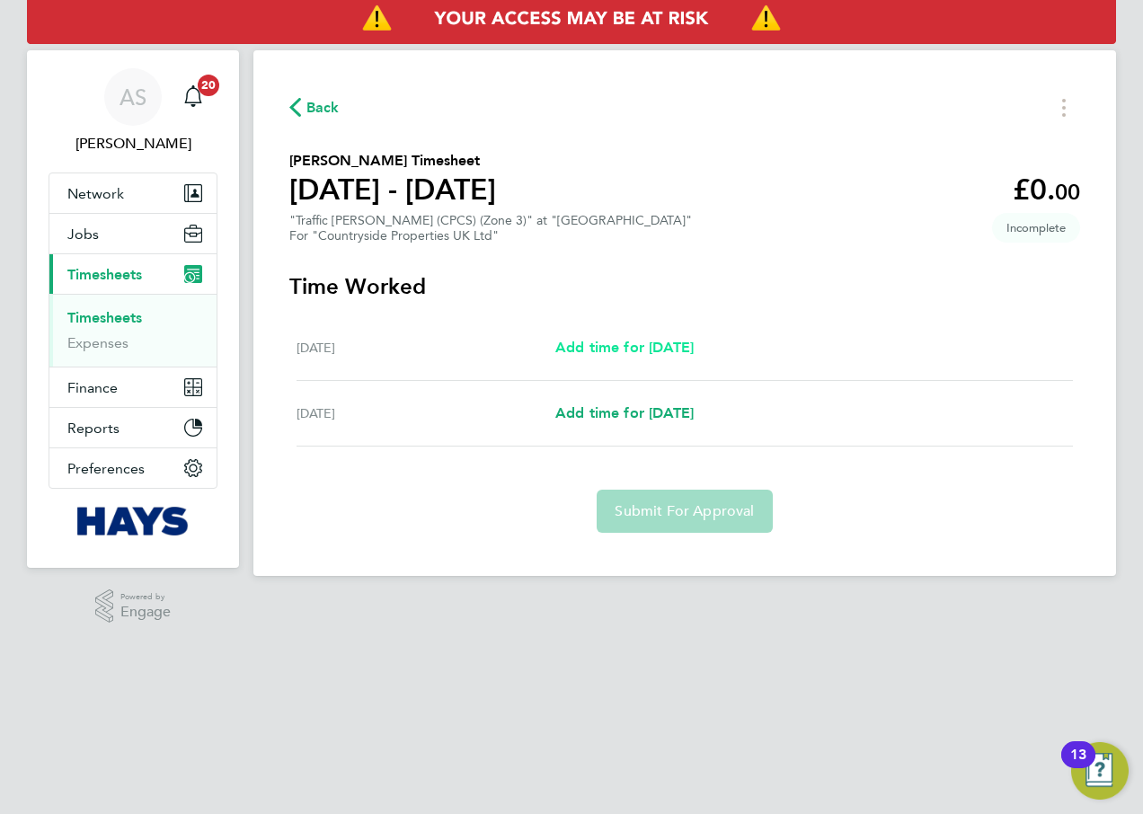
click at [645, 345] on span "Add time for Thu 21 Aug" at bounding box center [625, 347] width 138 height 17
select select "30"
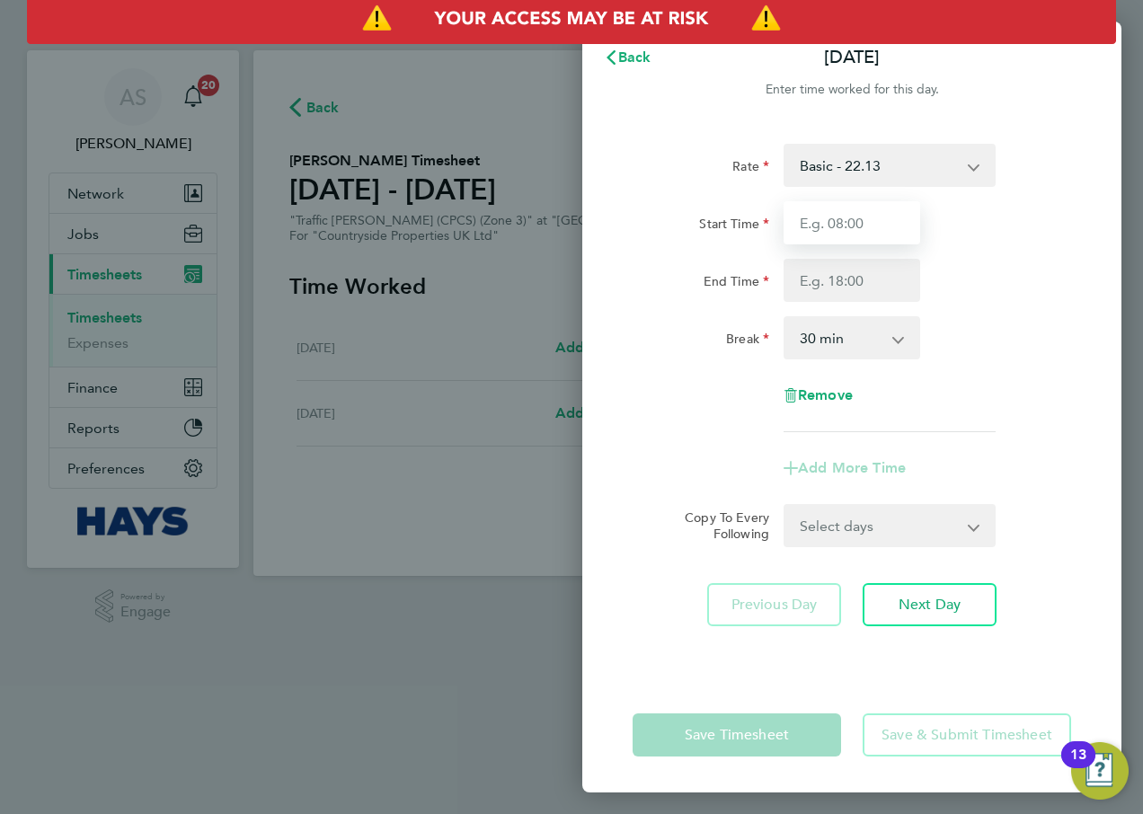
click at [847, 231] on input "Start Time" at bounding box center [852, 222] width 137 height 43
type input "07:30"
type input "17:00"
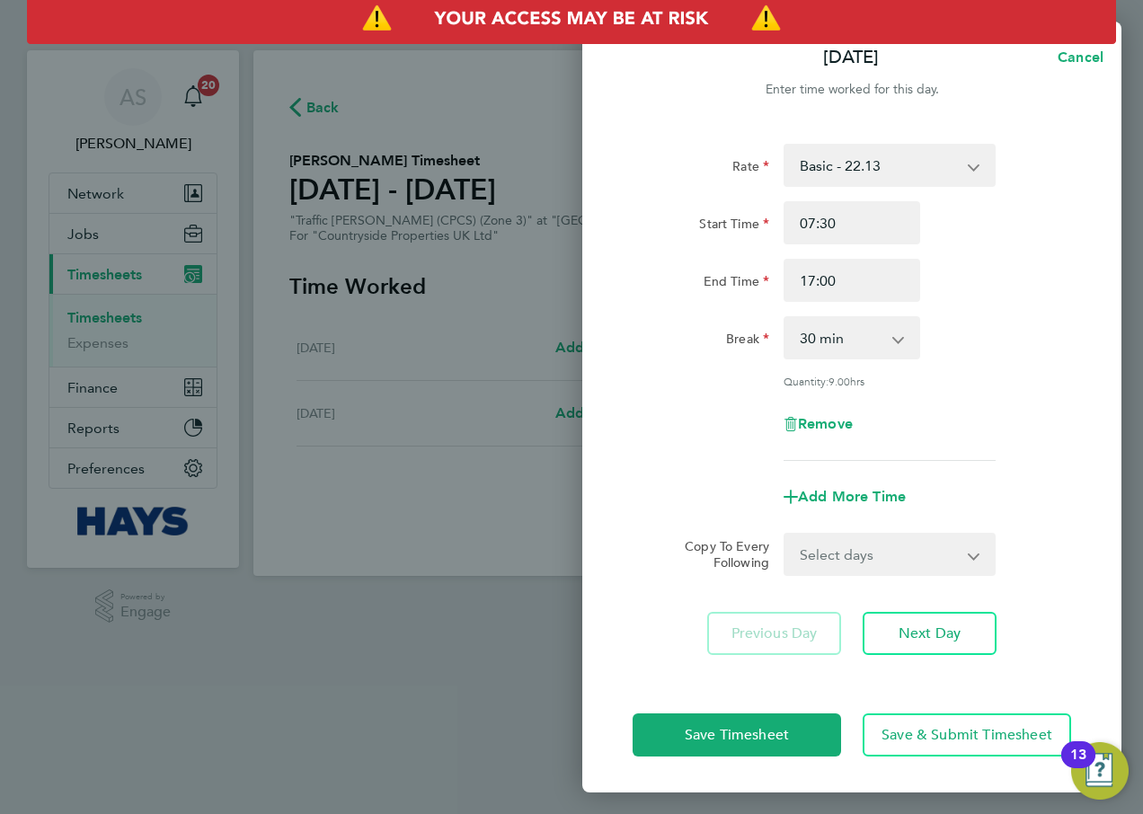
click at [1020, 346] on div "Break 0 min 15 min 30 min 45 min 60 min 75 min 90 min" at bounding box center [852, 337] width 453 height 43
click at [934, 619] on button "Next Day" at bounding box center [930, 633] width 134 height 43
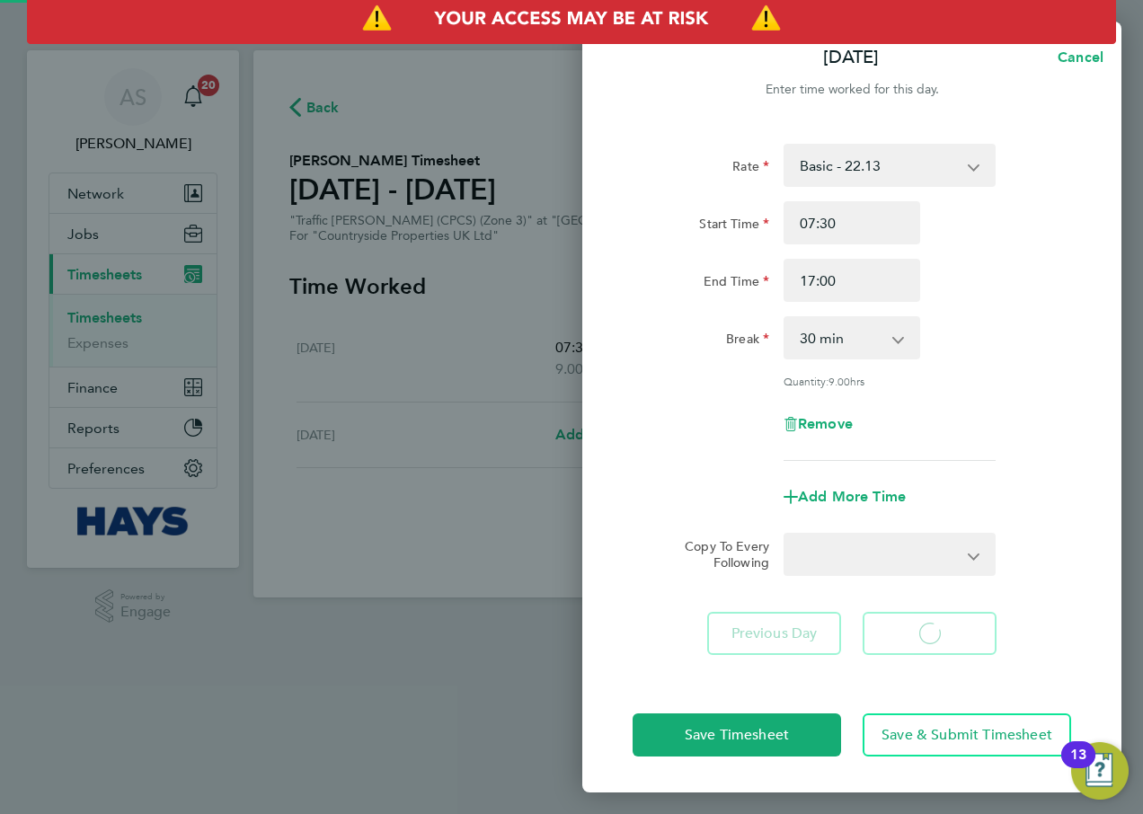
select select "30"
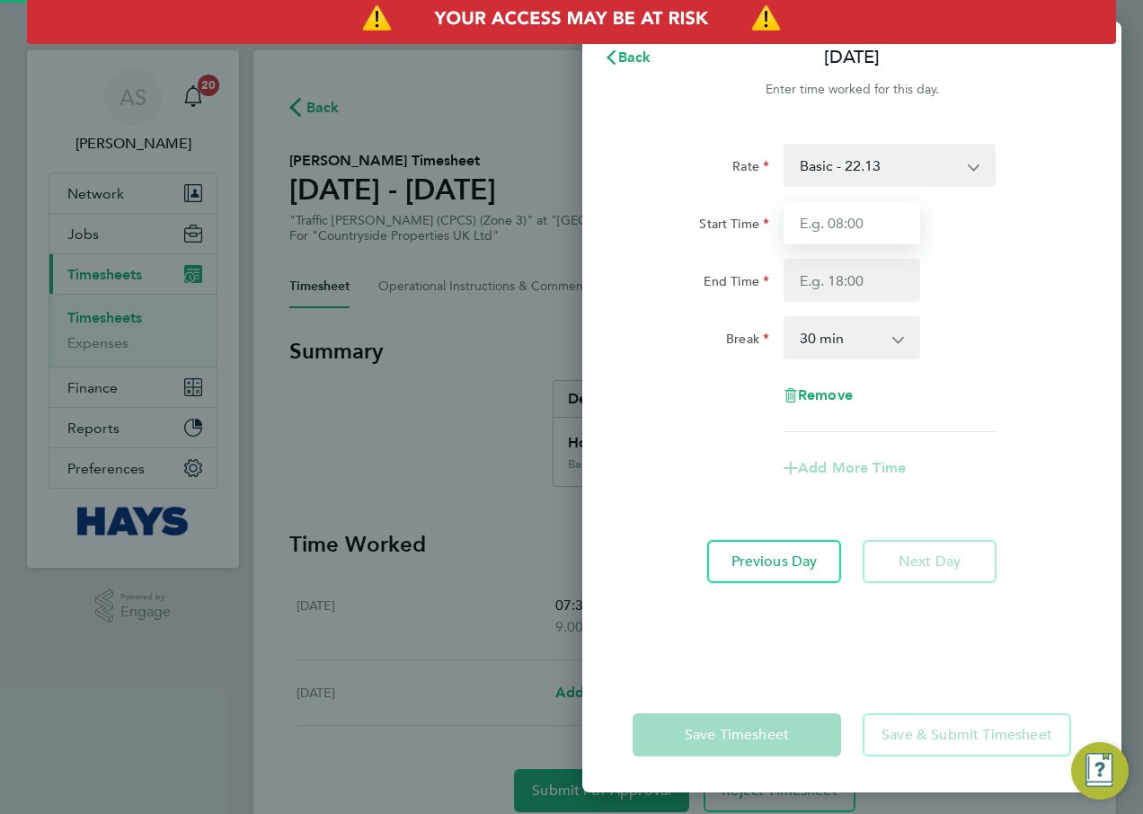
click at [822, 226] on input "Start Time" at bounding box center [852, 222] width 137 height 43
type input "07:30"
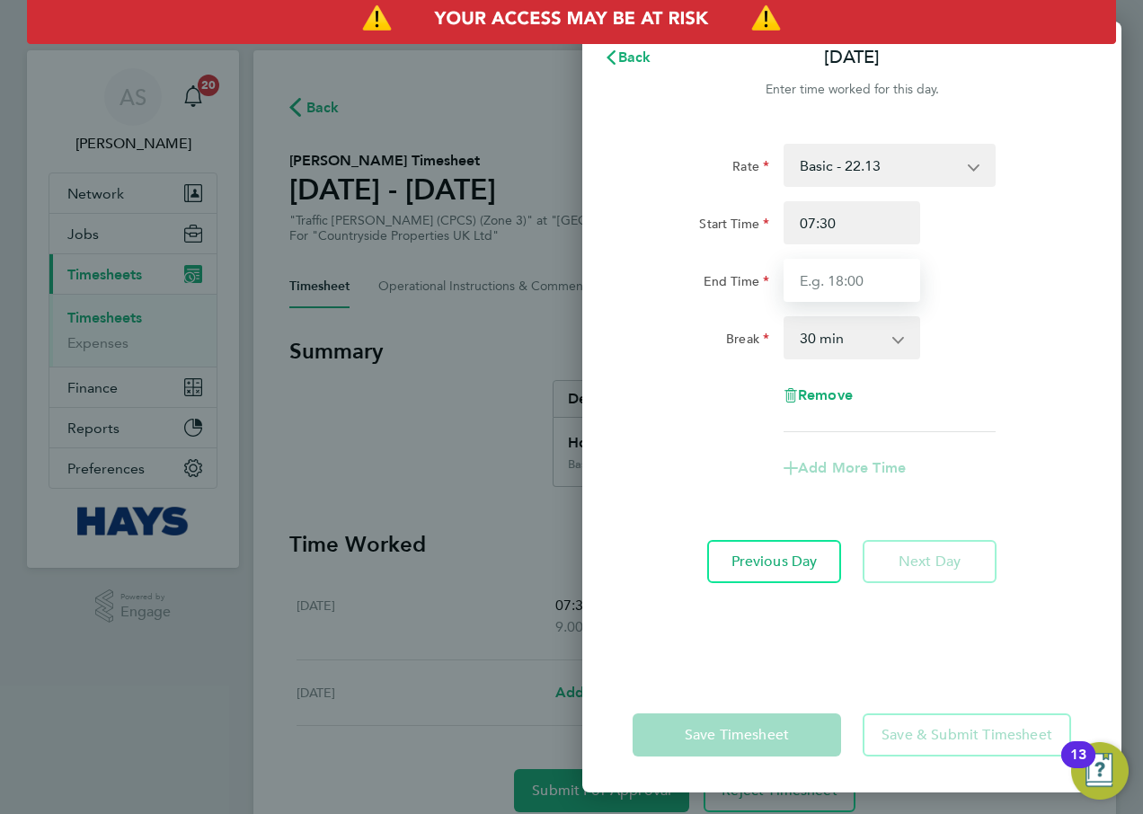
type input "17:00"
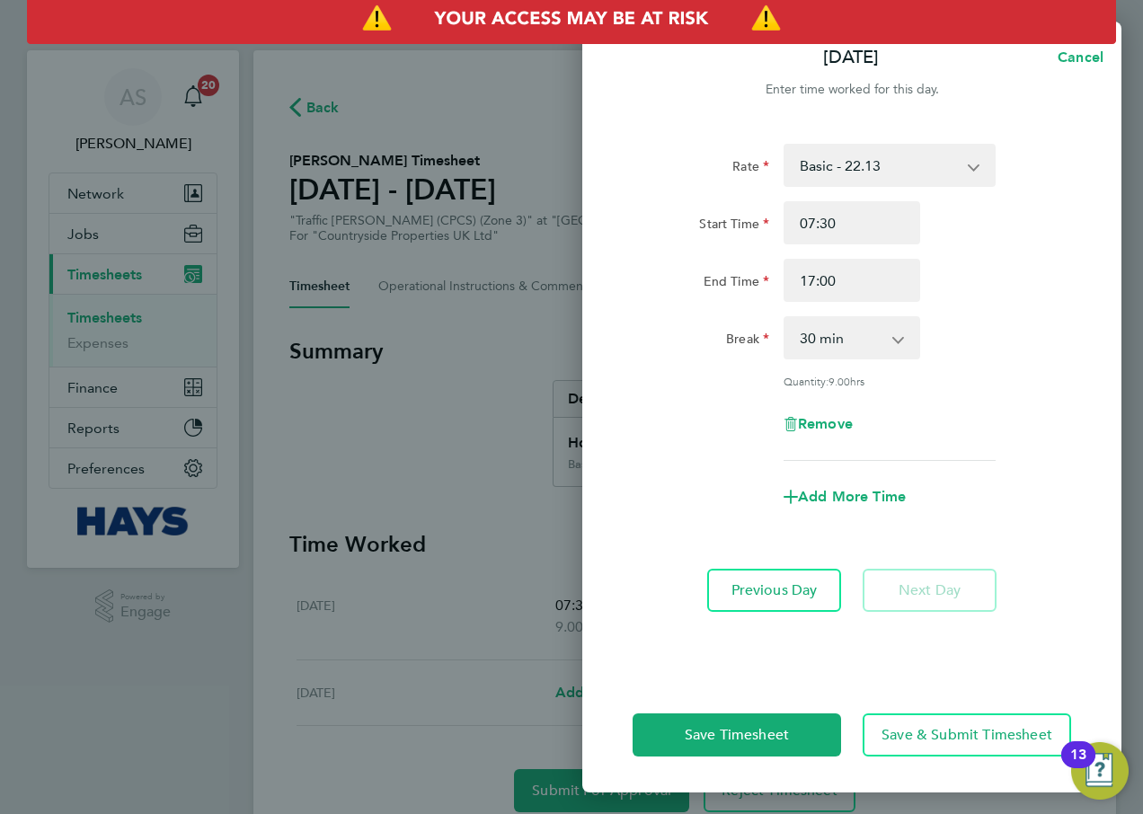
click at [985, 407] on div "Remove" at bounding box center [852, 424] width 453 height 43
click at [949, 731] on span "Save & Submit Timesheet" at bounding box center [967, 735] width 171 height 18
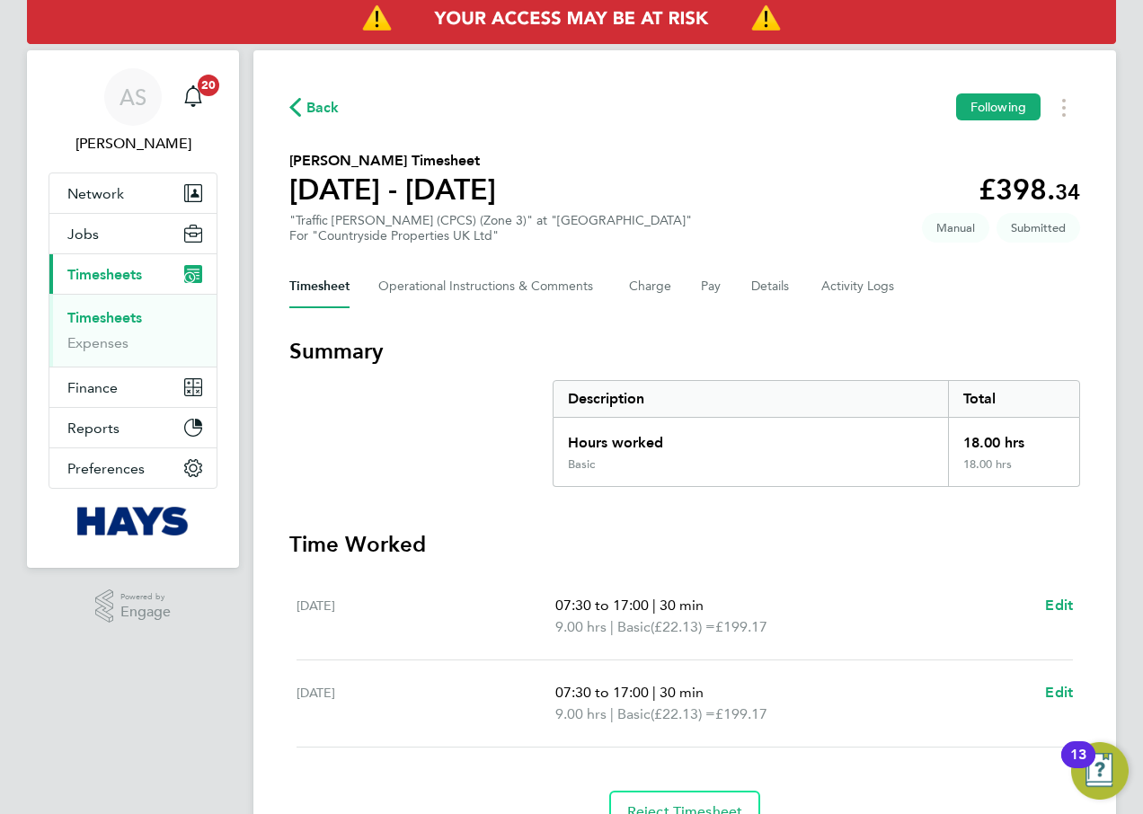
click at [103, 273] on span "Timesheets" at bounding box center [104, 274] width 75 height 17
click at [777, 293] on button "Details" at bounding box center [771, 286] width 41 height 43
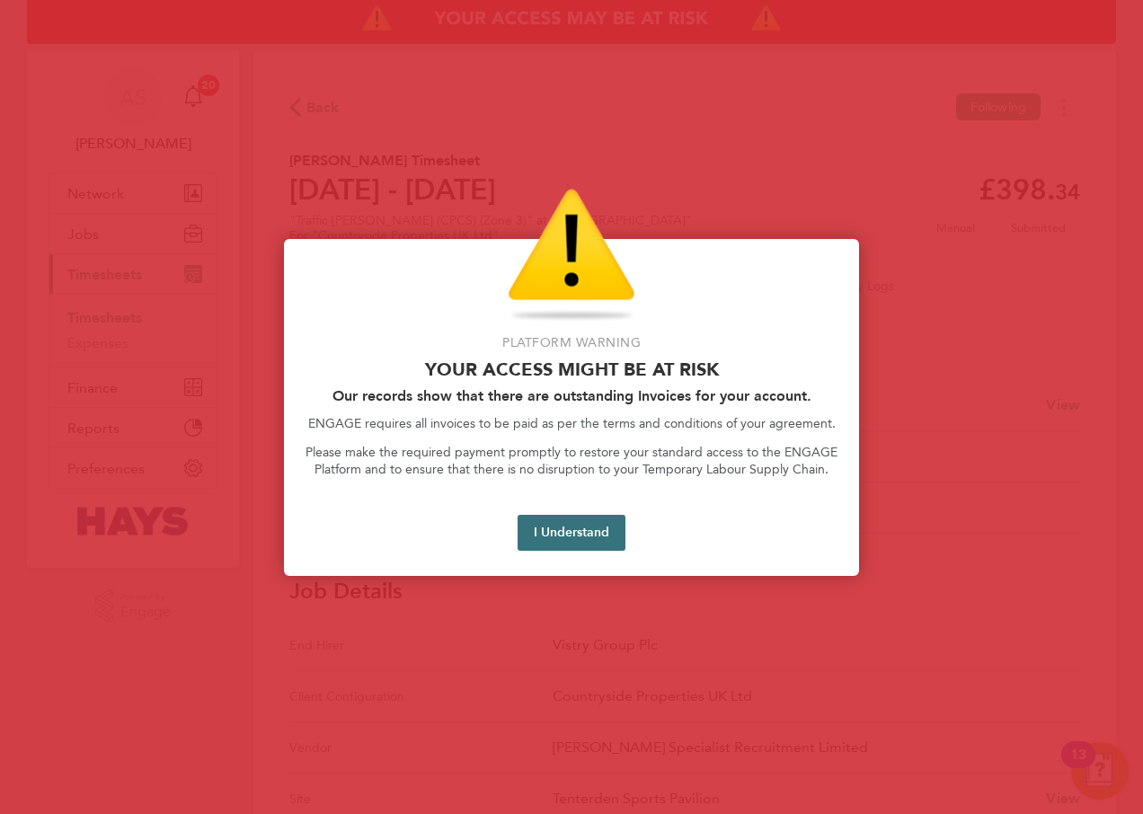
click at [592, 517] on button "I Understand" at bounding box center [572, 533] width 108 height 36
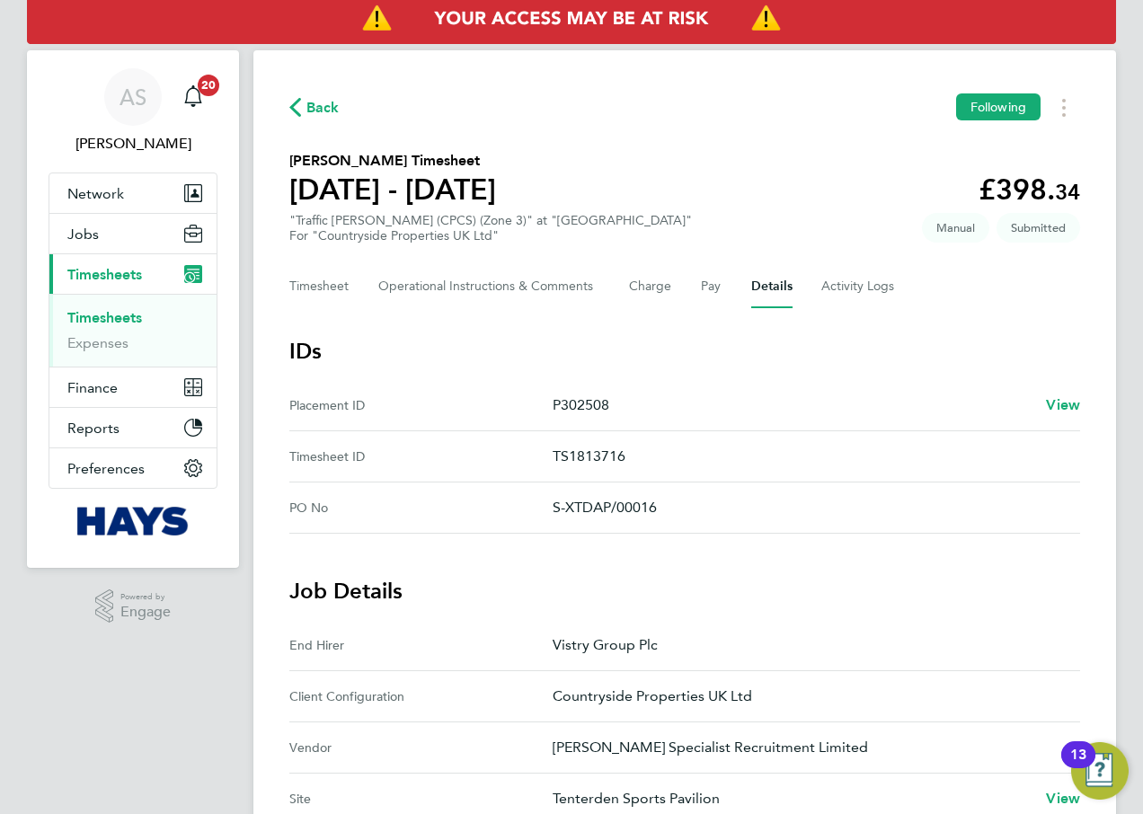
drag, startPoint x: 615, startPoint y: 409, endPoint x: 555, endPoint y: 413, distance: 60.4
click at [555, 413] on p "P302508" at bounding box center [792, 406] width 479 height 22
copy p "P302508"
drag, startPoint x: 670, startPoint y: 511, endPoint x: 549, endPoint y: 510, distance: 120.5
click at [549, 510] on No "PO No S-XTDAP/00016" at bounding box center [684, 508] width 791 height 51
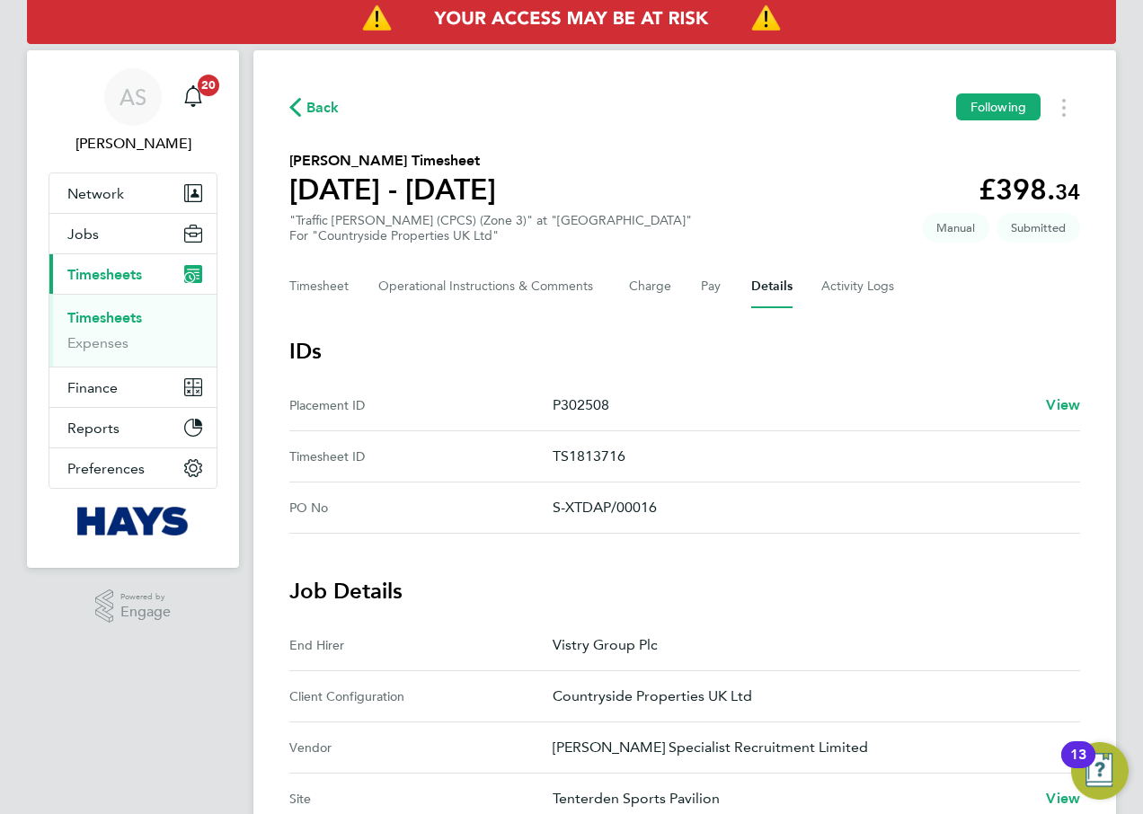
copy No "S-XTDAP/00016"
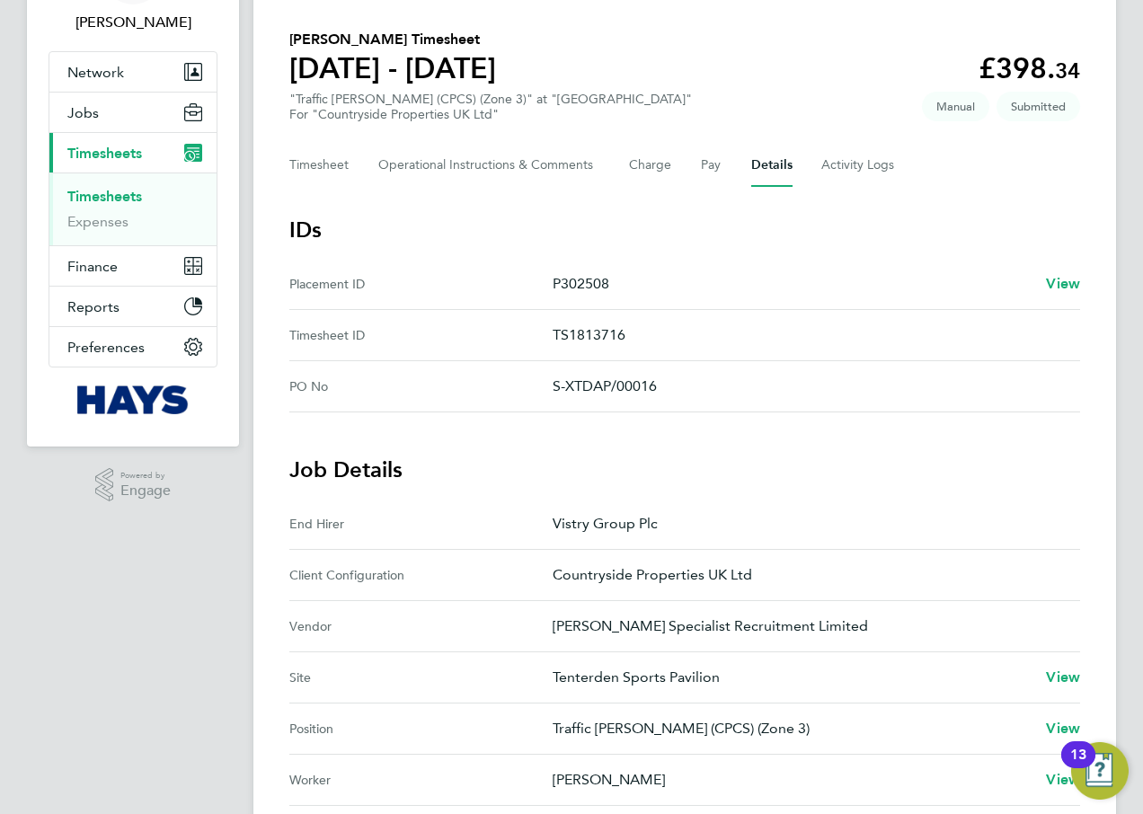
scroll to position [90, 0]
